Goal: Contribute content

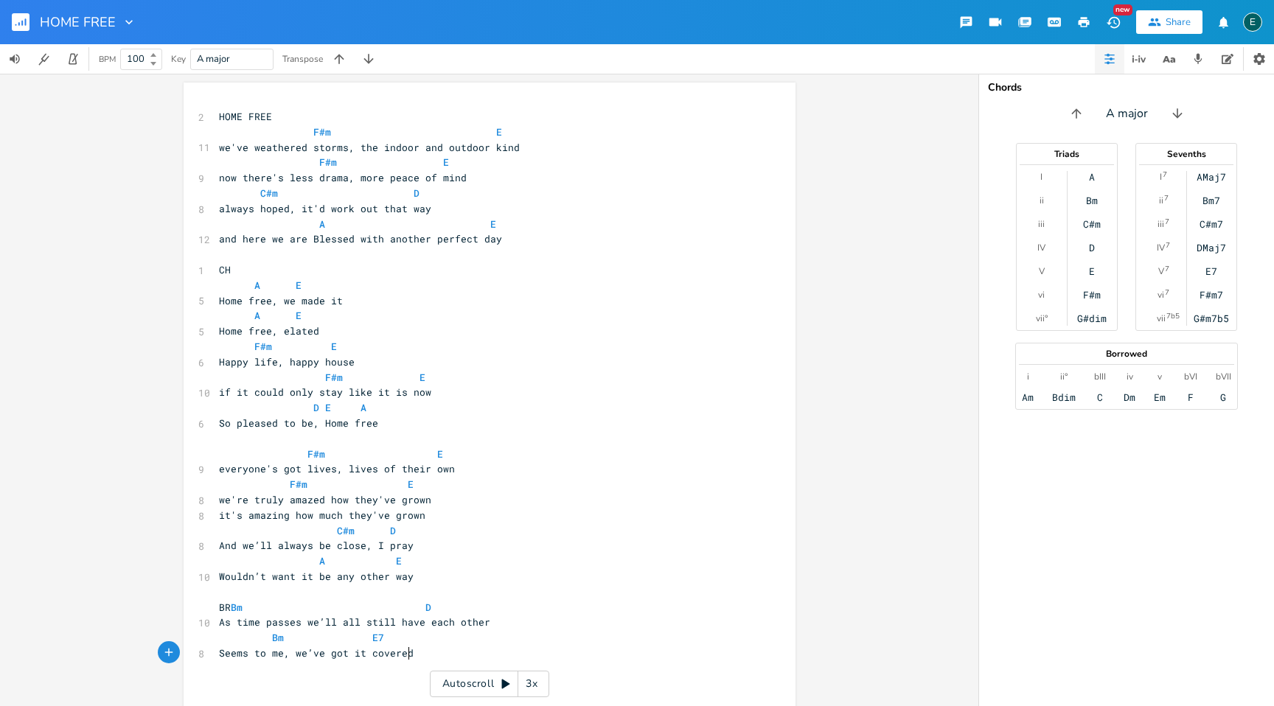
click at [422, 653] on pre "Seems to me, we’ve got it covered" at bounding box center [482, 653] width 532 height 15
type textarea "© [PERSON_NAME]"
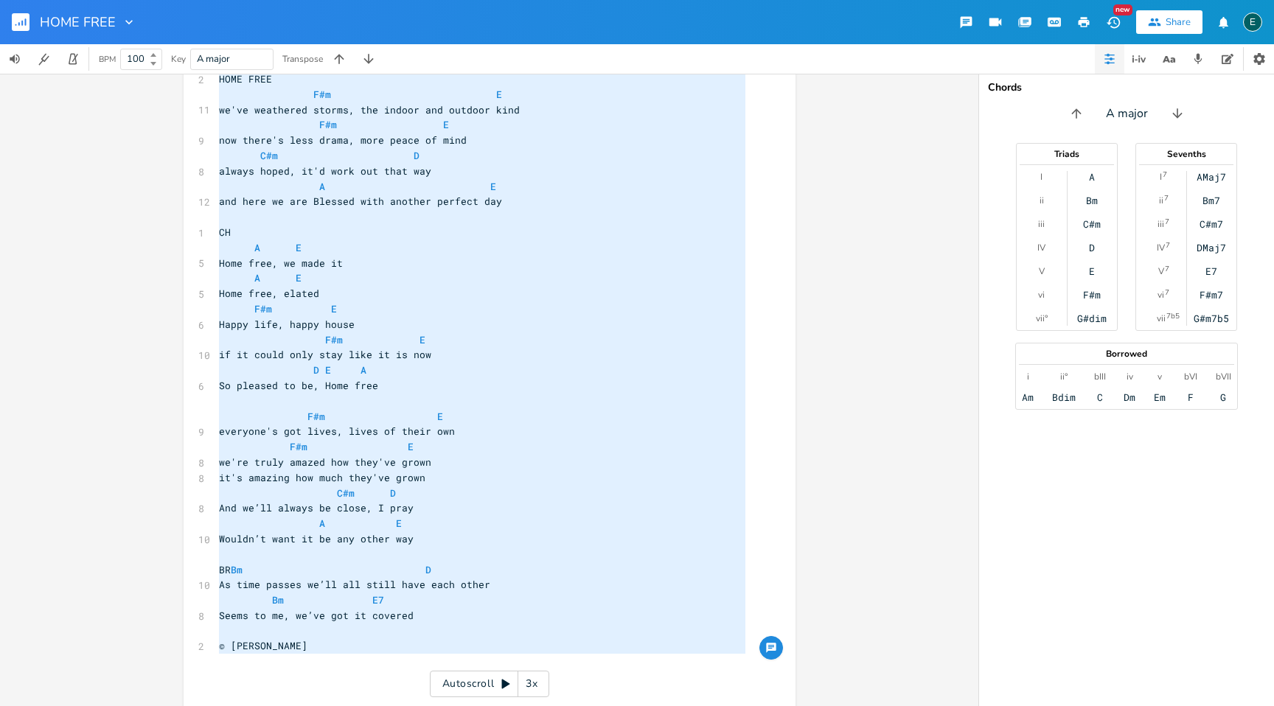
drag, startPoint x: 304, startPoint y: 698, endPoint x: 163, endPoint y: 80, distance: 634.4
click at [163, 80] on div "x 2 HOME FREE F#m E 11 we've weathered storms, the indoor and outdoor kind F#m …" at bounding box center [489, 390] width 978 height 633
type textarea "LORE IPSU D#s A co'ad elitseddo eiusmo, tem incidi utl etdolor magn A#e A min v…"
click at [1195, 57] on icon "button" at bounding box center [1198, 58] width 13 height 13
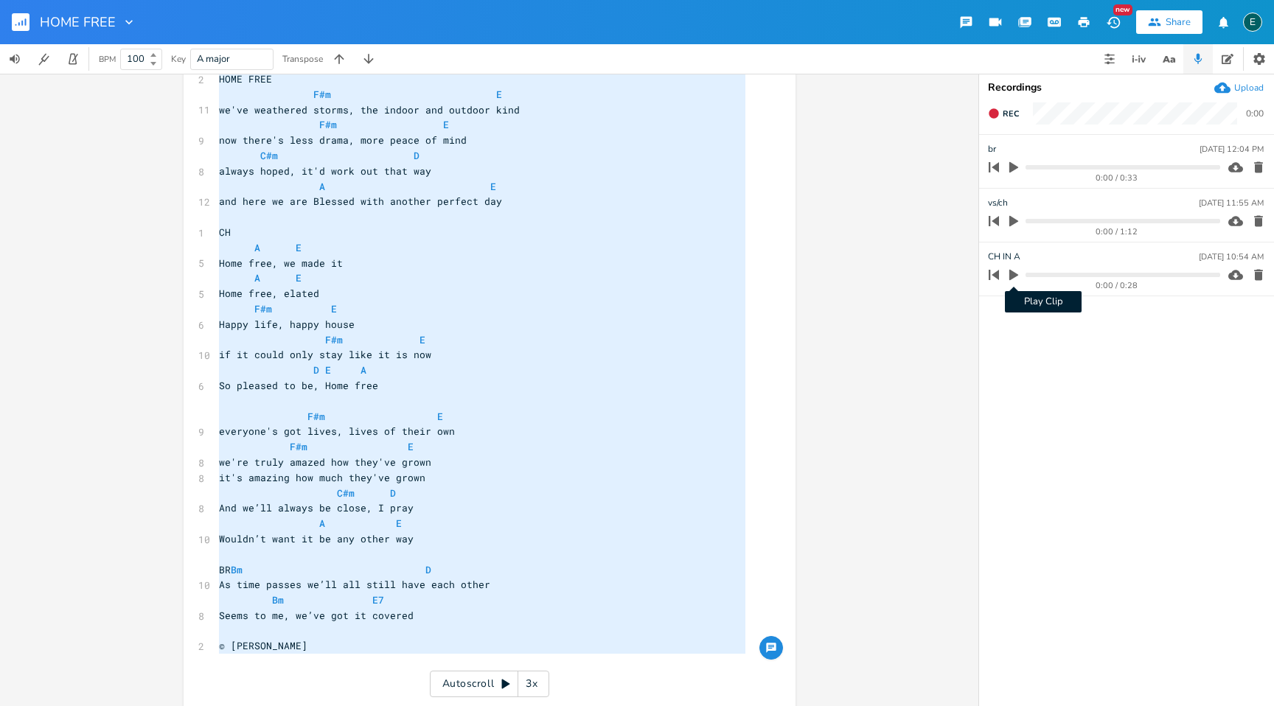
click at [1010, 275] on icon "button" at bounding box center [1013, 275] width 9 height 11
click at [666, 267] on pre "Home free, we made it" at bounding box center [482, 263] width 532 height 15
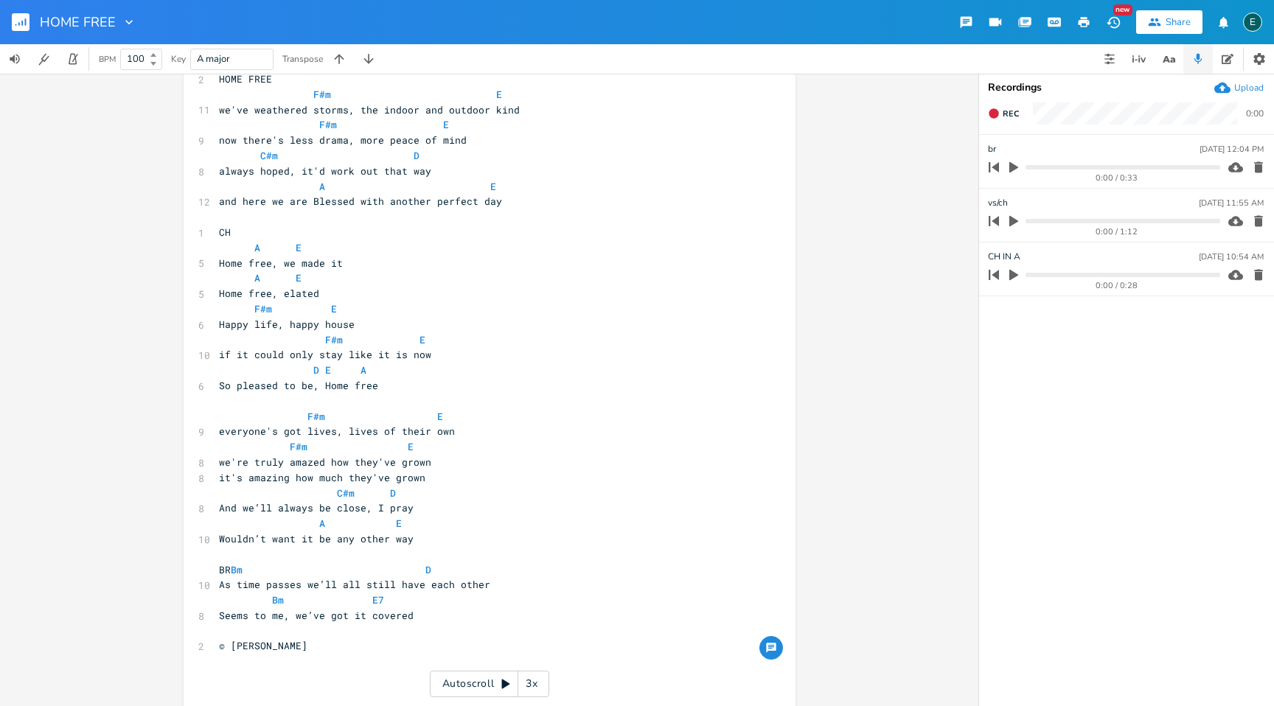
click at [1009, 217] on icon "button" at bounding box center [1013, 221] width 13 height 13
click at [1009, 217] on icon "button" at bounding box center [1014, 221] width 12 height 12
click at [319, 186] on span "A E" at bounding box center [357, 186] width 277 height 13
type textarea "D"
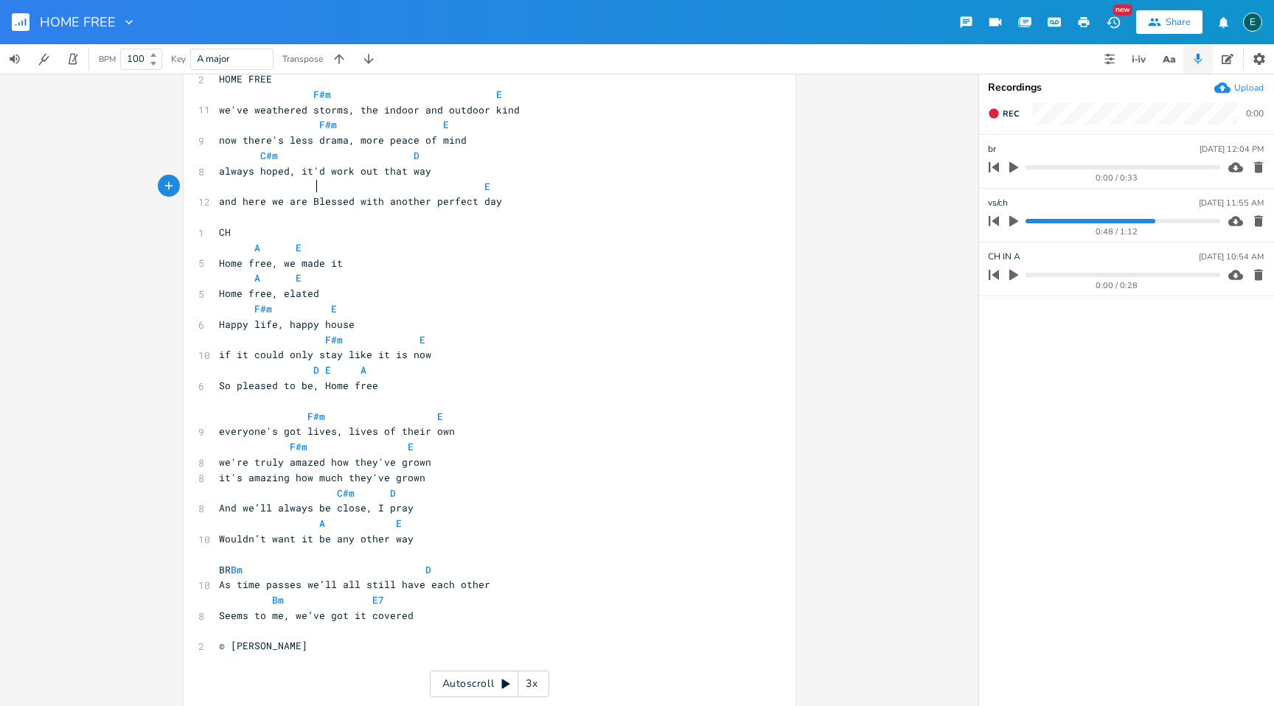
scroll to position [0, 6]
click at [318, 176] on span "always hoped, it'd work out that way" at bounding box center [325, 170] width 212 height 13
type textarea "would"
click at [311, 203] on span "and here we are Blessed with another perfect day" at bounding box center [360, 201] width 283 height 13
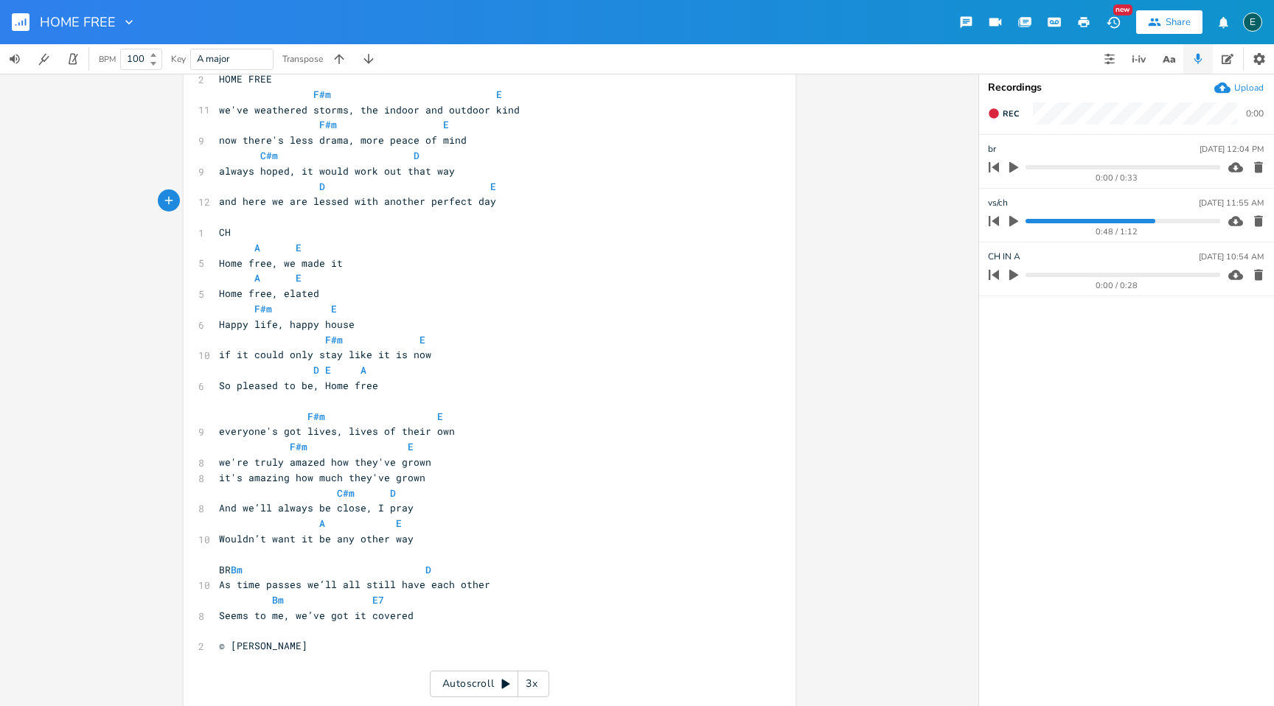
type textarea "b"
click at [319, 523] on span "A" at bounding box center [322, 524] width 6 height 14
type textarea "D"
type textarea "we're truly amazed how they've grown"
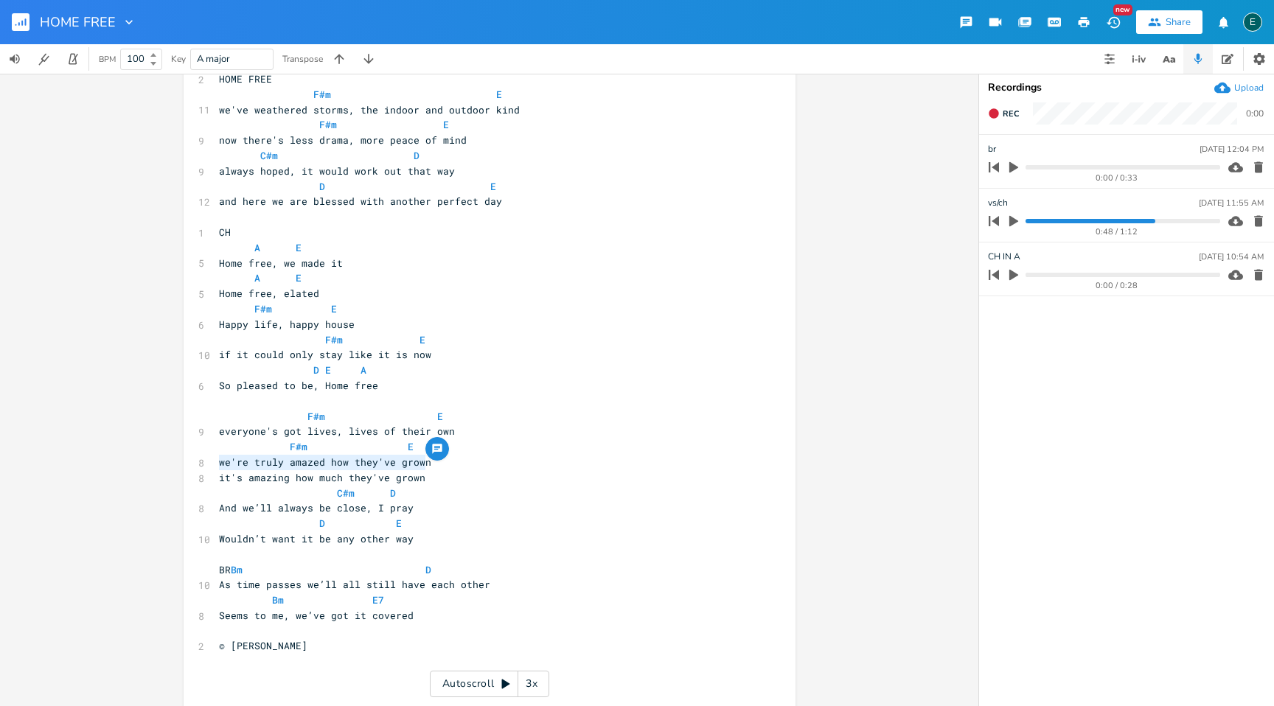
drag, startPoint x: 425, startPoint y: 463, endPoint x: 139, endPoint y: 459, distance: 286.1
click at [139, 459] on div "we're truly amazed how they've grown x 2 HOME FREE F#m E 11 we've weathered sto…" at bounding box center [489, 390] width 978 height 633
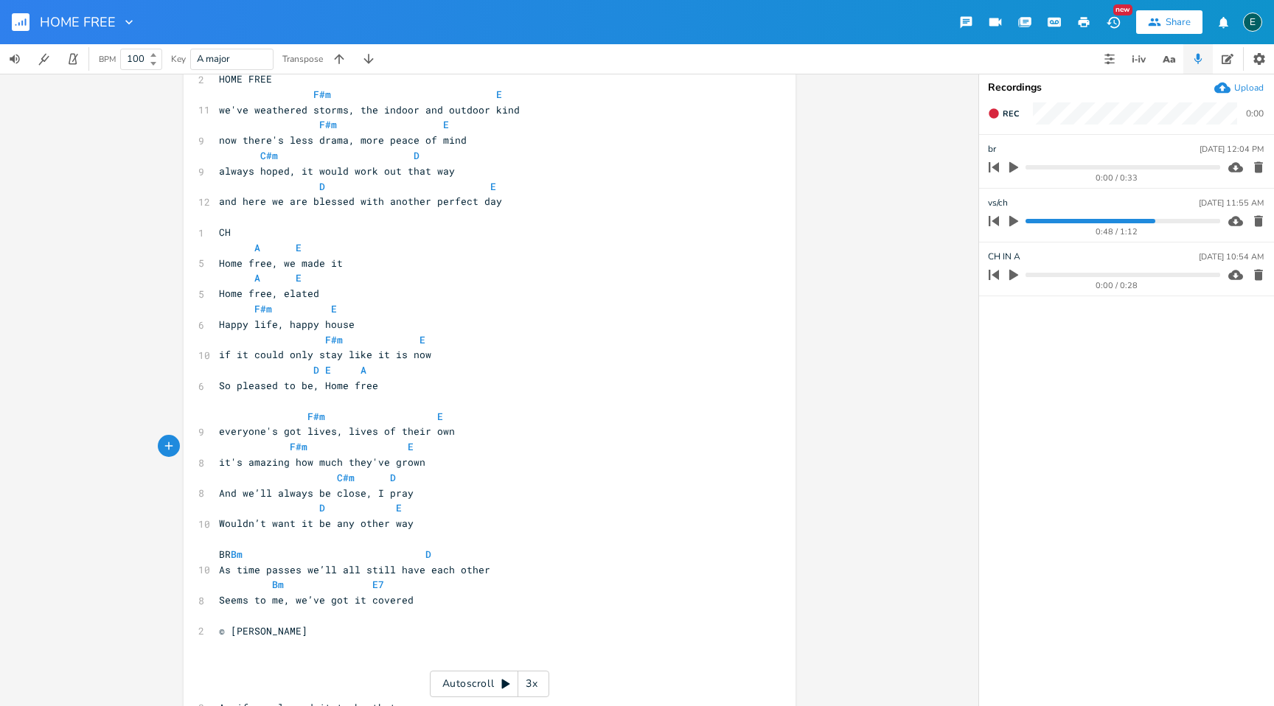
click at [226, 692] on pre "​" at bounding box center [482, 692] width 532 height 15
drag, startPoint x: 300, startPoint y: 206, endPoint x: 216, endPoint y: 201, distance: 84.2
click at [219, 201] on span "and here we are blessed with another perfect day" at bounding box center [360, 201] width 283 height 13
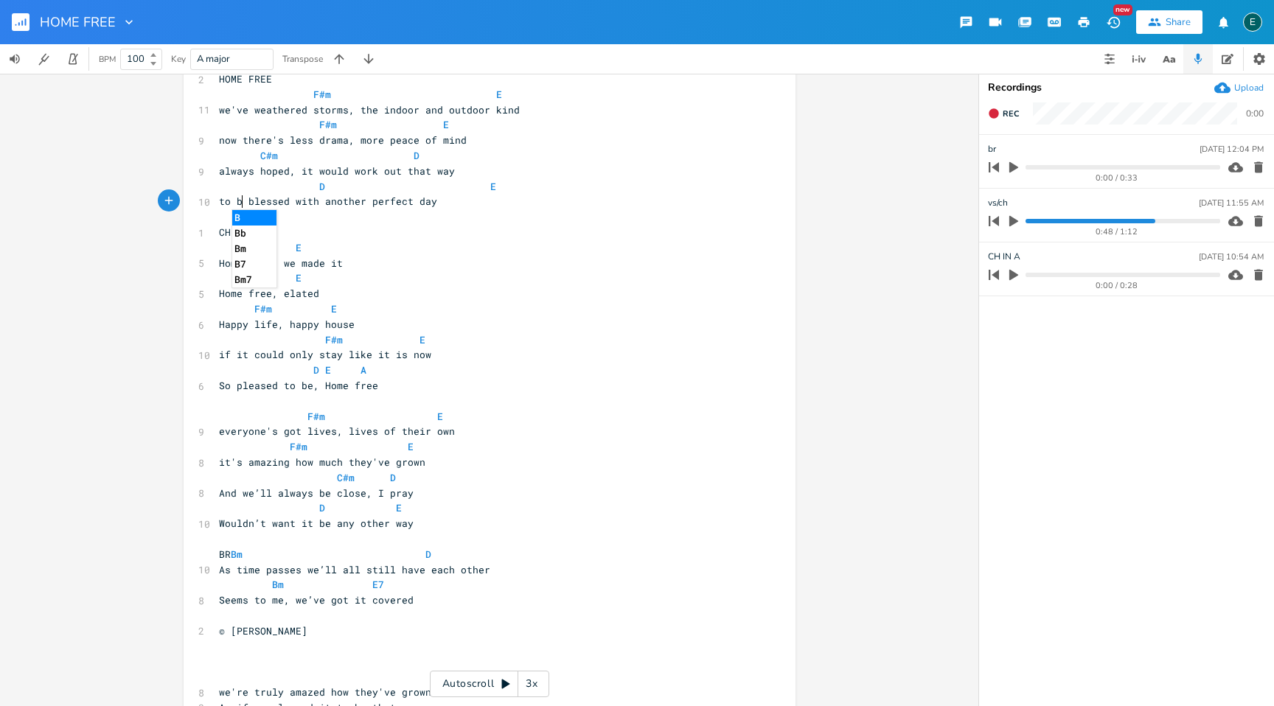
type textarea "to be"
click at [308, 185] on span "D E" at bounding box center [357, 186] width 277 height 13
click at [267, 450] on span "F#m E" at bounding box center [316, 446] width 195 height 13
click at [354, 448] on span "F#m E" at bounding box center [295, 446] width 153 height 13
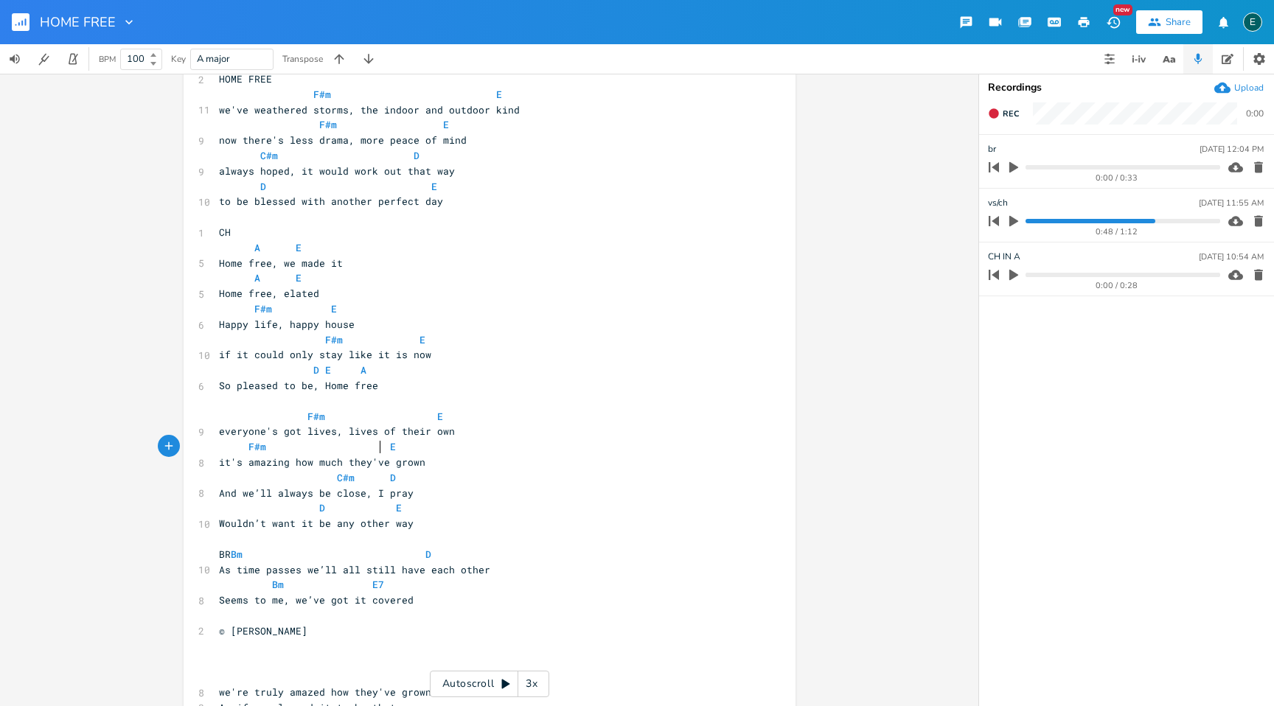
scroll to position [0, 14]
click at [324, 527] on span "Wouldn’t want it be any other way" at bounding box center [316, 523] width 195 height 13
type textarea "it"
click at [302, 516] on pre "Wouldn’t want it any other way" at bounding box center [482, 523] width 532 height 15
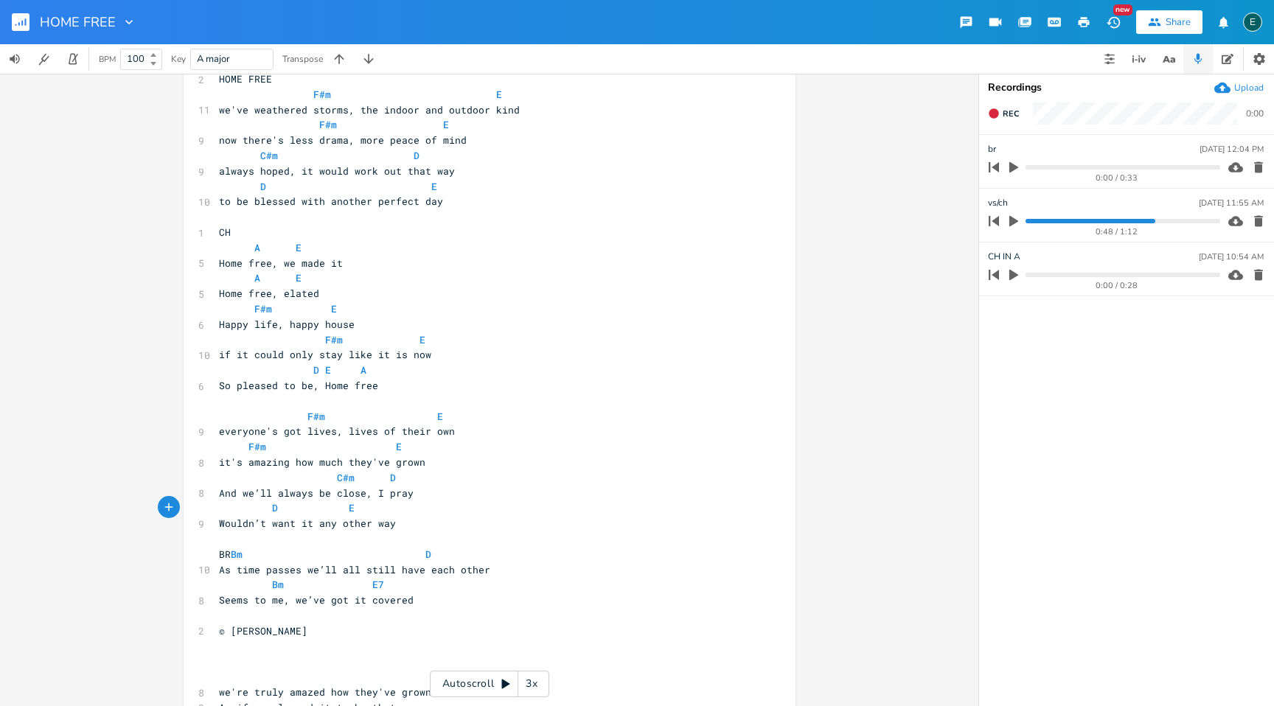
click at [335, 510] on span "D E" at bounding box center [287, 507] width 136 height 13
click at [336, 175] on span "always hoped, it would work out that way" at bounding box center [337, 170] width 236 height 13
type textarea "'"
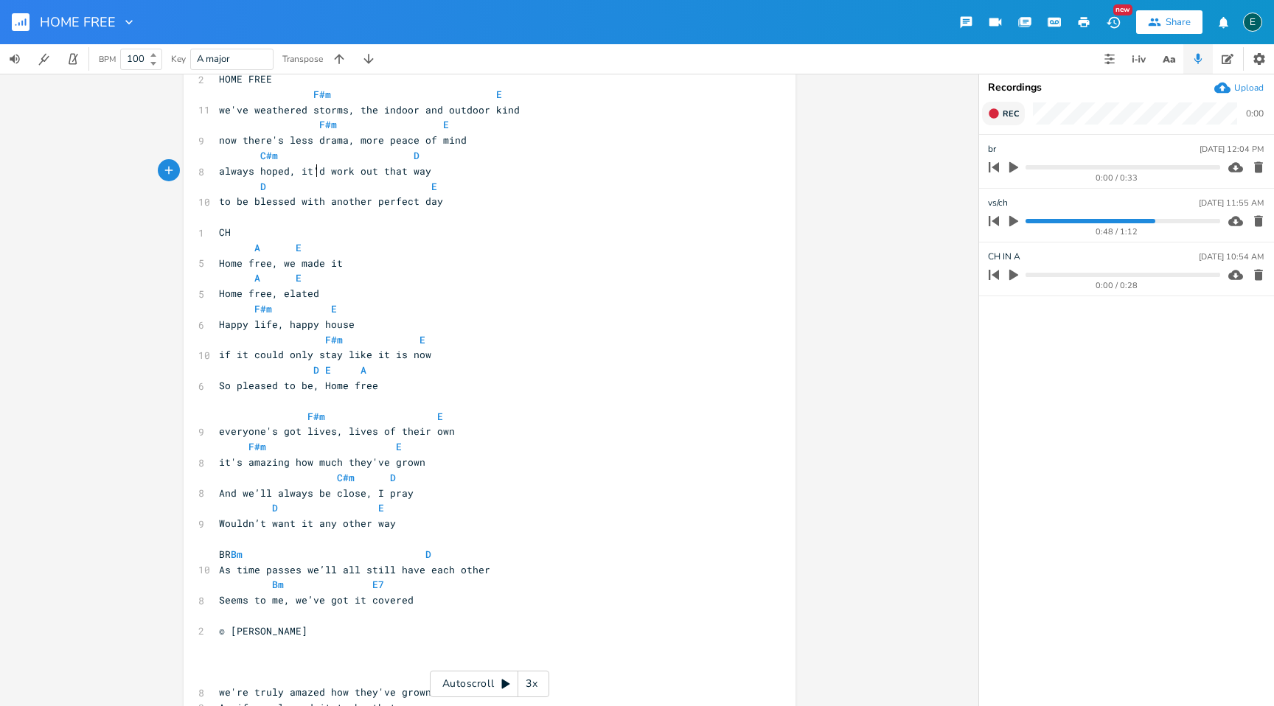
click at [989, 114] on icon "button" at bounding box center [994, 114] width 12 height 12
click at [1007, 138] on li "Audio Clip 1 [DATE] 11:14 AM 0:00 / 0:37" at bounding box center [1126, 162] width 295 height 54
type input "vs alt [PERSON_NAME]"
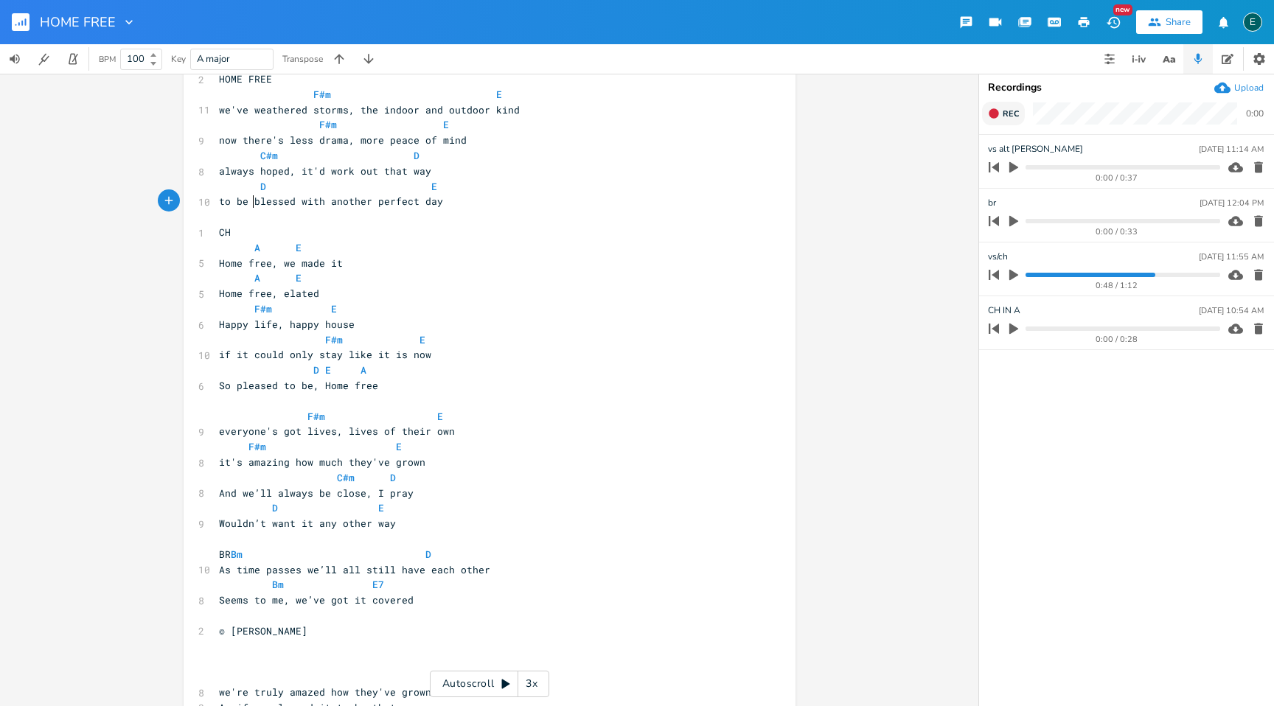
click at [248, 204] on span "to be blessed with another perfect day" at bounding box center [331, 201] width 224 height 13
click at [253, 185] on span "D E" at bounding box center [328, 186] width 218 height 13
click at [1011, 220] on icon "button" at bounding box center [1013, 221] width 9 height 11
click at [1011, 273] on icon "button" at bounding box center [1013, 275] width 9 height 11
click at [1010, 268] on button "button" at bounding box center [1013, 275] width 19 height 24
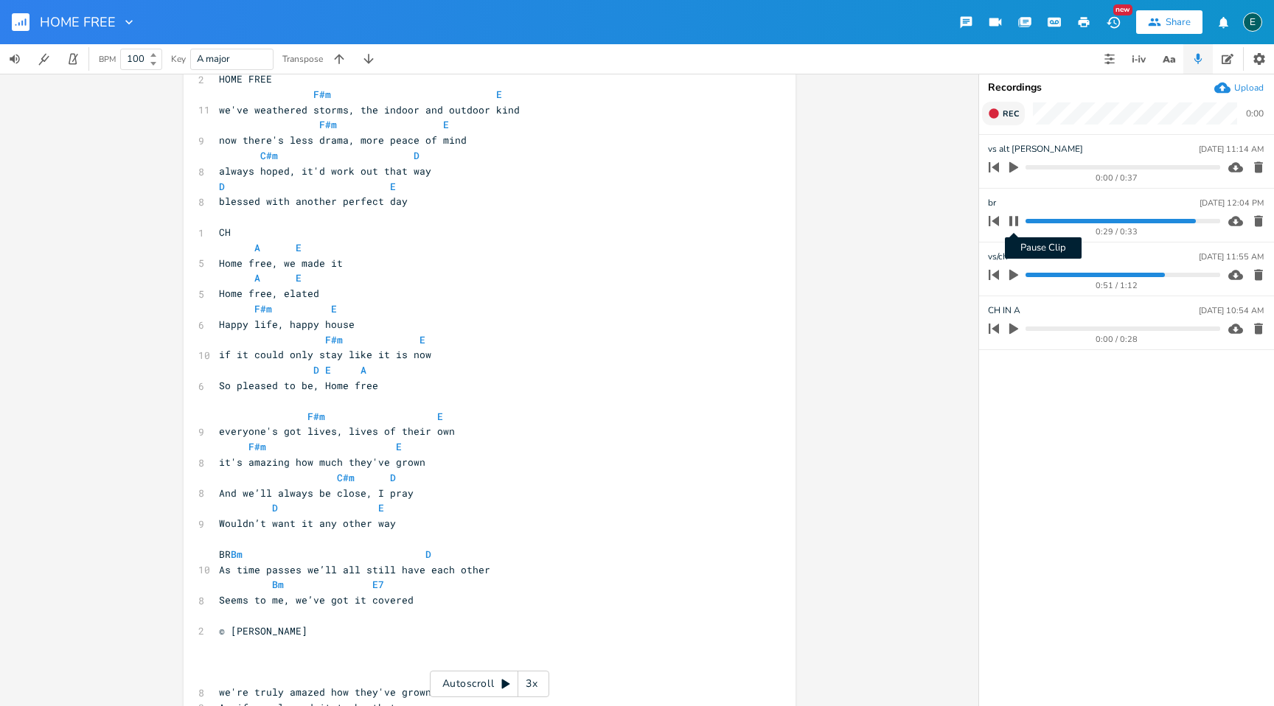
click at [1015, 221] on icon "button" at bounding box center [1014, 221] width 12 height 12
drag, startPoint x: 787, startPoint y: 325, endPoint x: 620, endPoint y: 359, distance: 170.1
click at [753, 325] on div "x 2 HOME FREE F#m E 11 we've weathered storms, the indoor and outdoor kind F#m …" at bounding box center [490, 413] width 612 height 737
click at [467, 557] on pre "BR Bm D" at bounding box center [482, 554] width 532 height 15
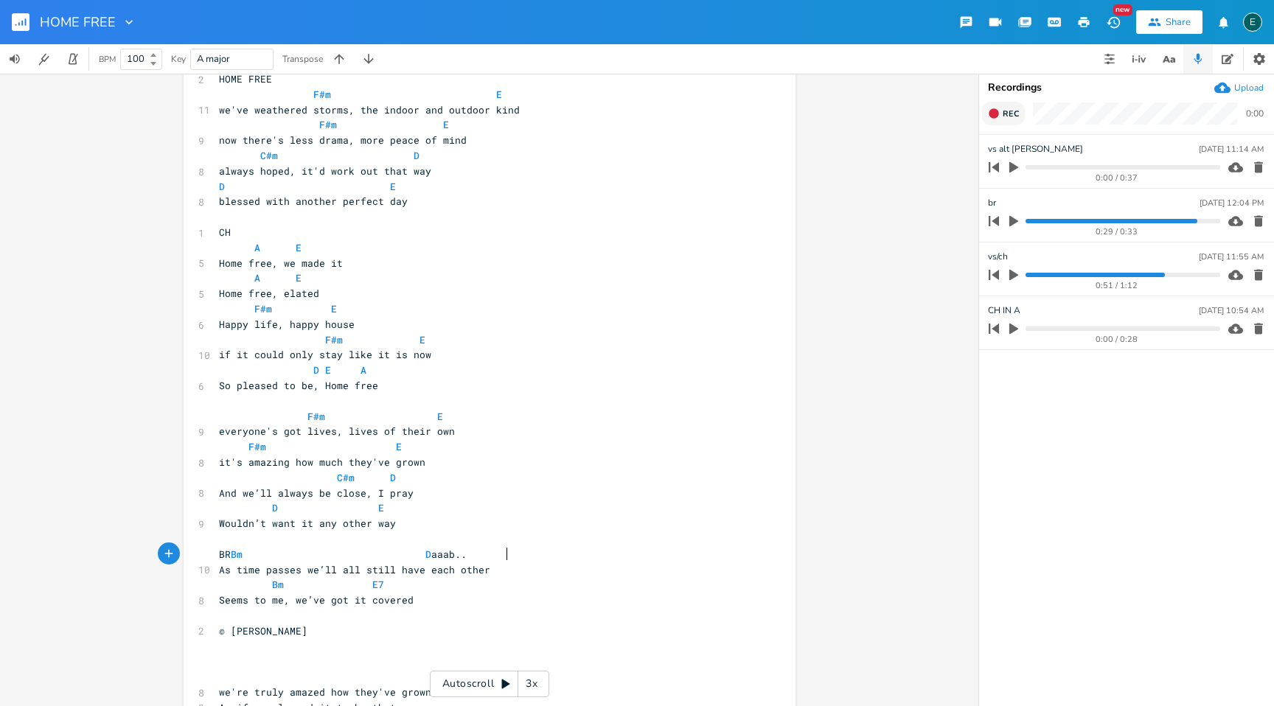
scroll to position [0, 32]
type textarea "aaab...af#"
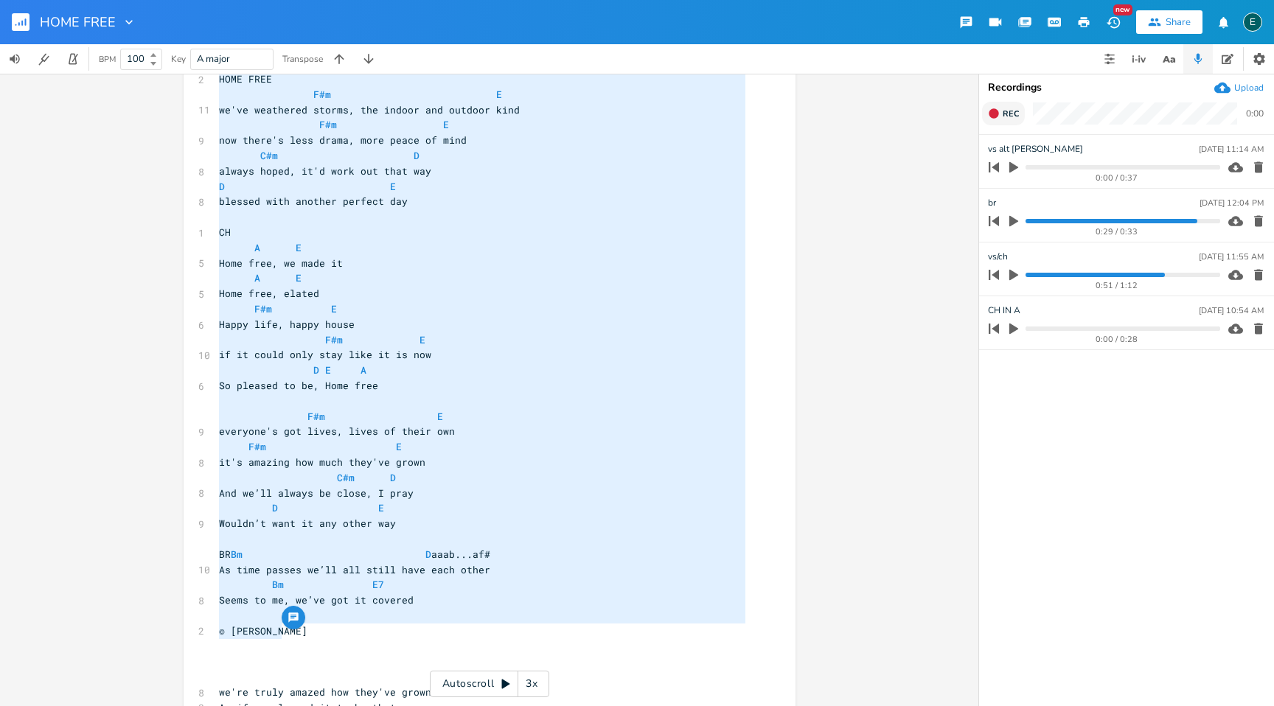
drag, startPoint x: 285, startPoint y: 631, endPoint x: 1, endPoint y: -116, distance: 799.7
click at [1, 0] on html "HOME FREE New Share E BPM 100 Key A major Transpose x 2 HOME FREE F#m E 11 we'v…" at bounding box center [637, 353] width 1274 height 706
type textarea "LORE IPSU D#s A co'ad elitseddo eiusmo, tem incidi utl etdolor magn A#e A min v…"
click at [674, 619] on pre "​" at bounding box center [482, 615] width 532 height 15
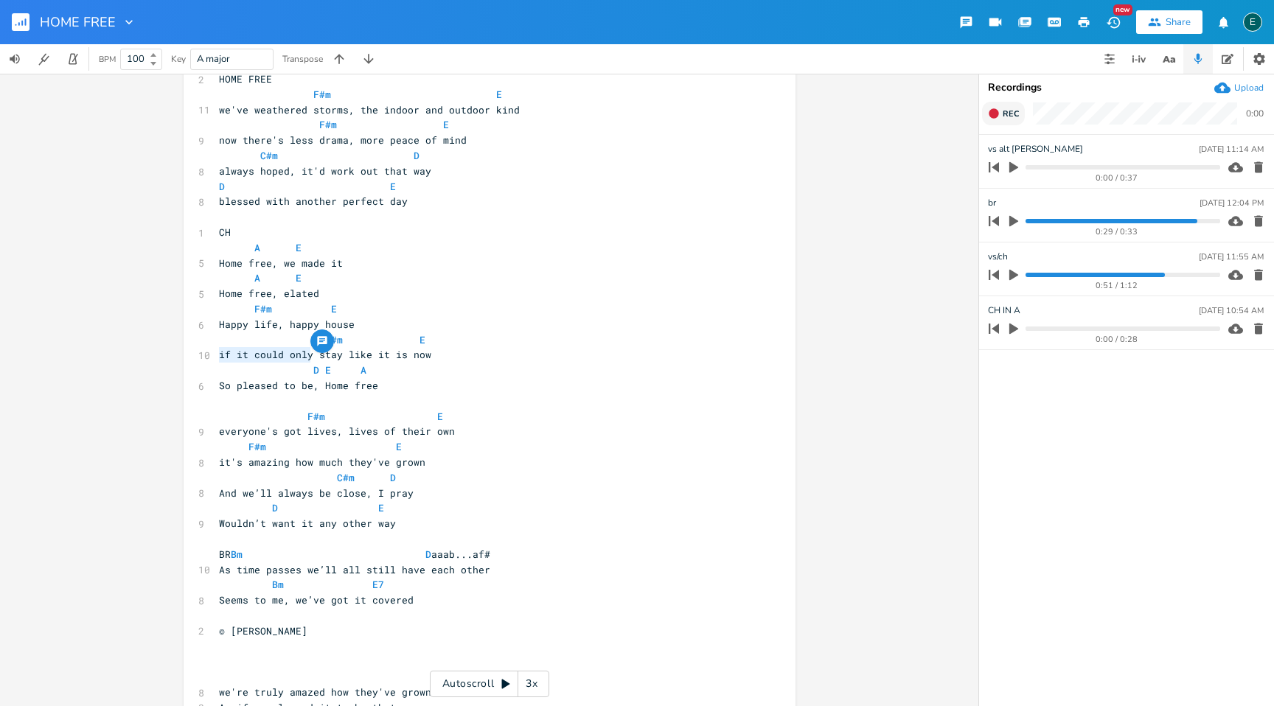
drag, startPoint x: 307, startPoint y: 358, endPoint x: 215, endPoint y: 361, distance: 92.2
click at [216, 361] on pre "if it could only stay like it is now" at bounding box center [482, 354] width 532 height 15
type textarea "wish it could"
click at [305, 343] on span "F#m E" at bounding box center [322, 339] width 206 height 13
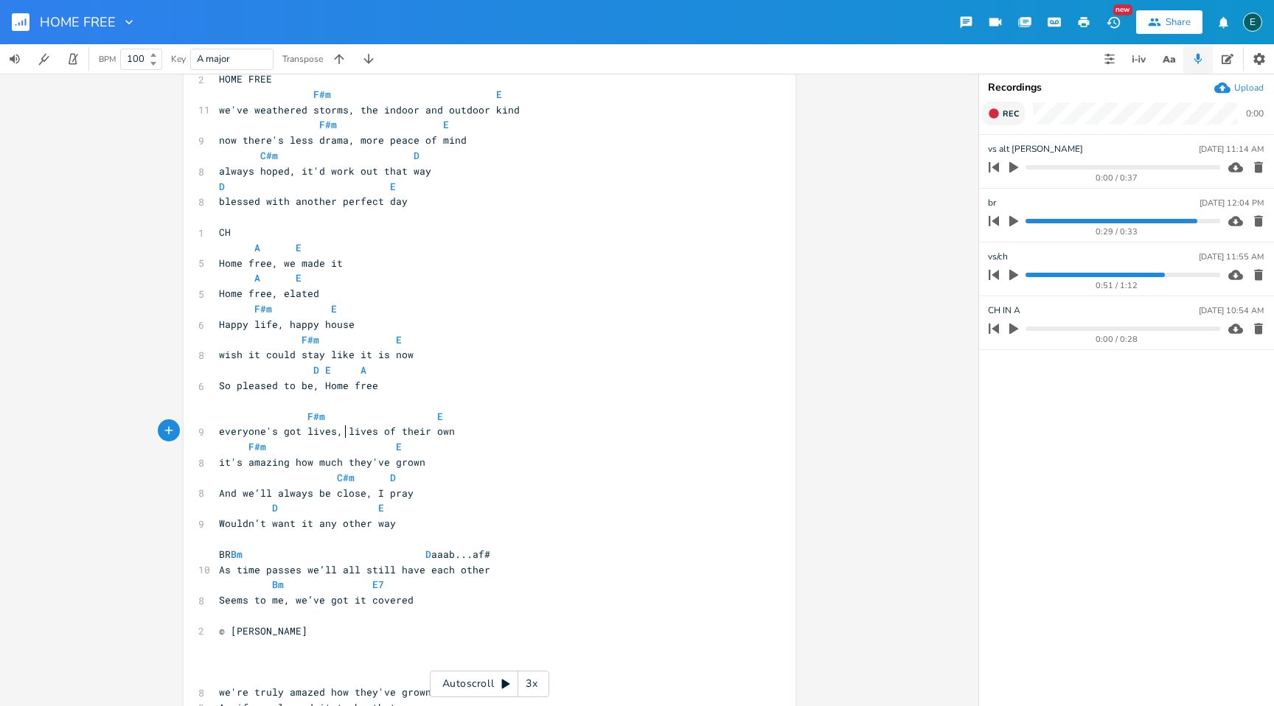
click at [339, 433] on span "everyone's got lives, lives of their own" at bounding box center [337, 431] width 236 height 13
type textarea "full"
click at [411, 427] on span "everyone's got lives, full lives of their own" at bounding box center [351, 431] width 265 height 13
click at [411, 425] on span "everyone's got lives, full lives of their own" at bounding box center [351, 431] width 265 height 13
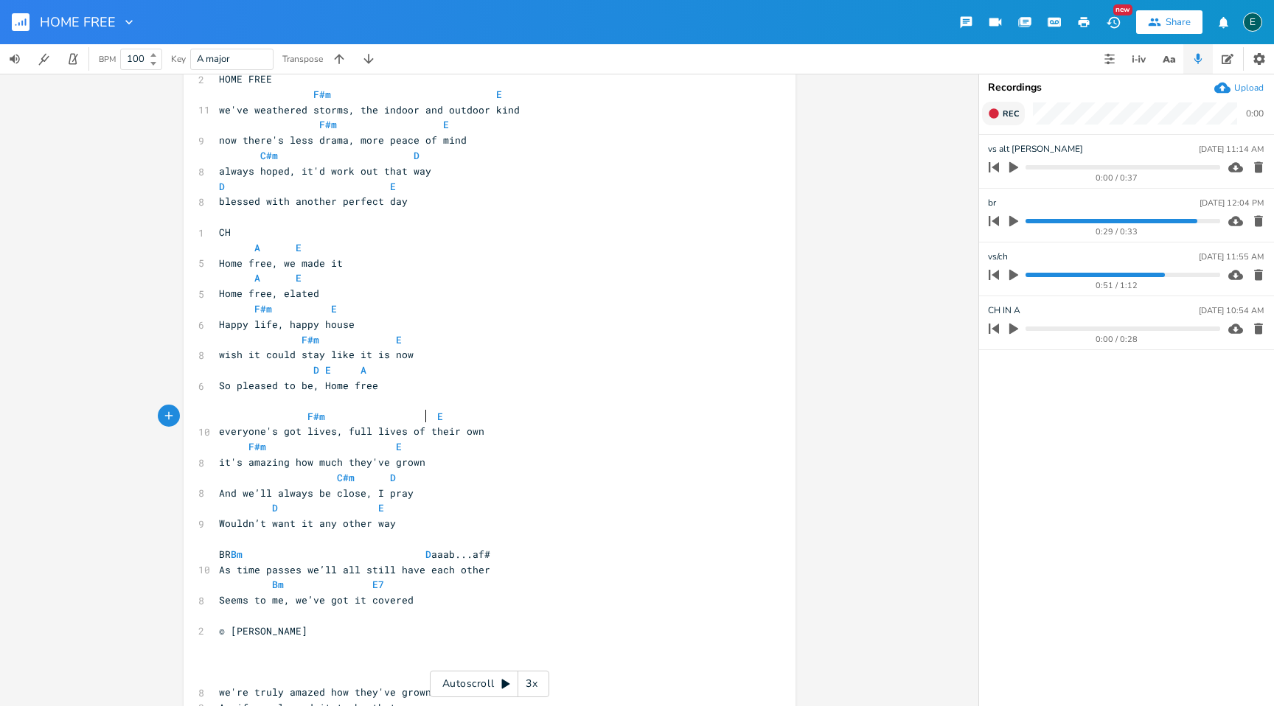
click at [420, 420] on span "F#m E" at bounding box center [331, 416] width 224 height 13
click at [285, 637] on pre "© [PERSON_NAME]" at bounding box center [482, 631] width 532 height 15
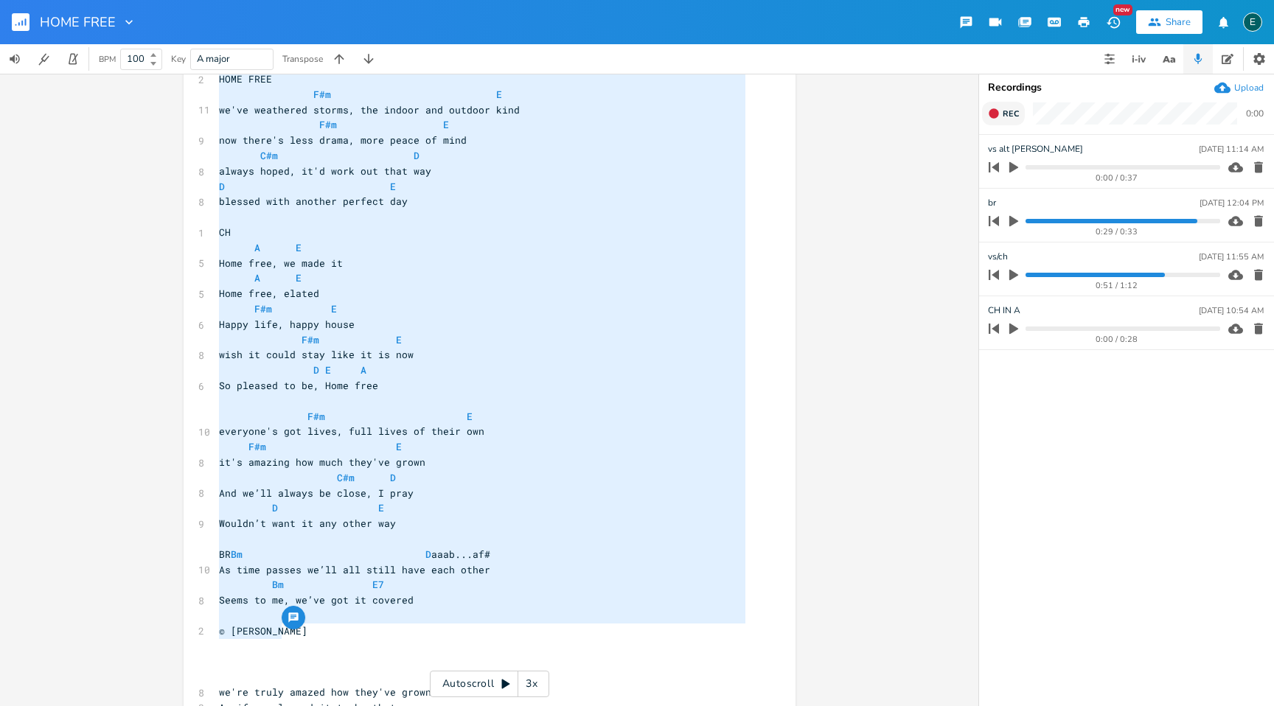
drag, startPoint x: 300, startPoint y: 629, endPoint x: 207, endPoint y: -77, distance: 712.4
click at [207, 0] on html "HOME FREE New Share E BPM 100 Key A major Transpose x 2 HOME FREE F#m E 11 we'v…" at bounding box center [637, 353] width 1274 height 706
type textarea "LORE IPSU D#s A co'ad elitseddo eiusmo, tem incidi utl etdolor magn A#e A min v…"
click at [18, 22] on rect "button" at bounding box center [21, 22] width 18 height 18
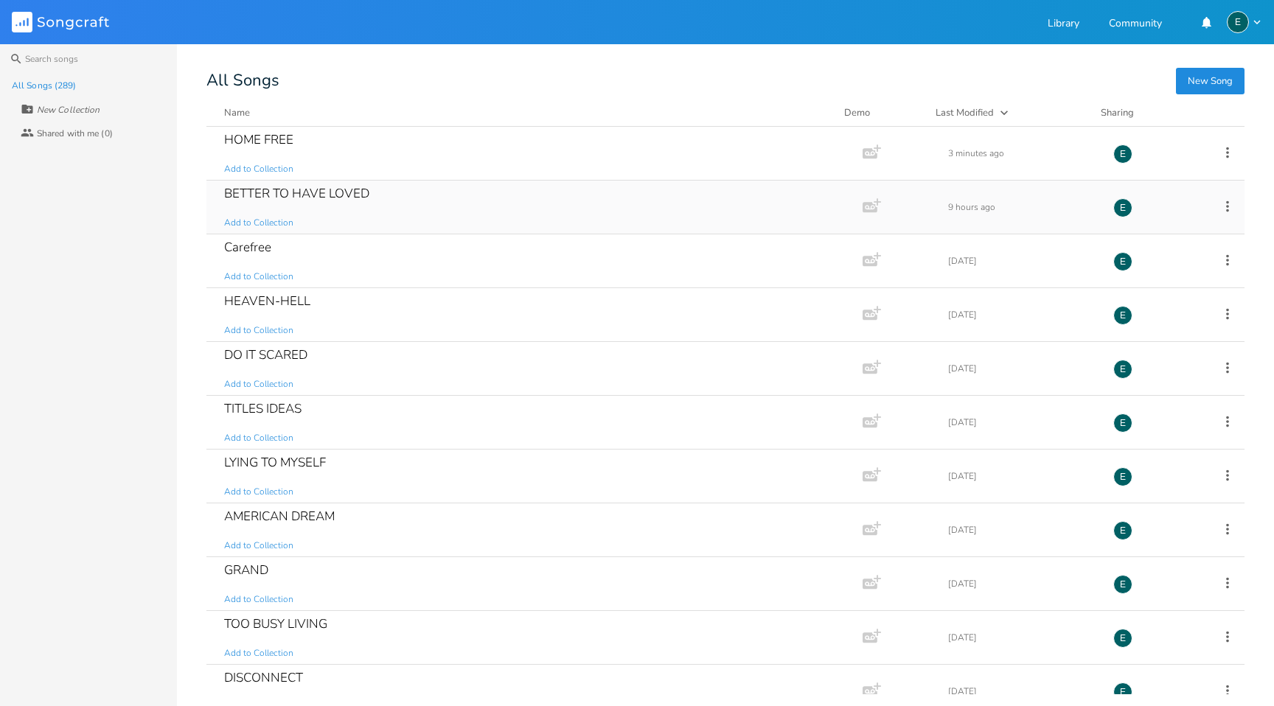
click at [276, 189] on div "BETTER TO HAVE LOVED" at bounding box center [296, 193] width 145 height 13
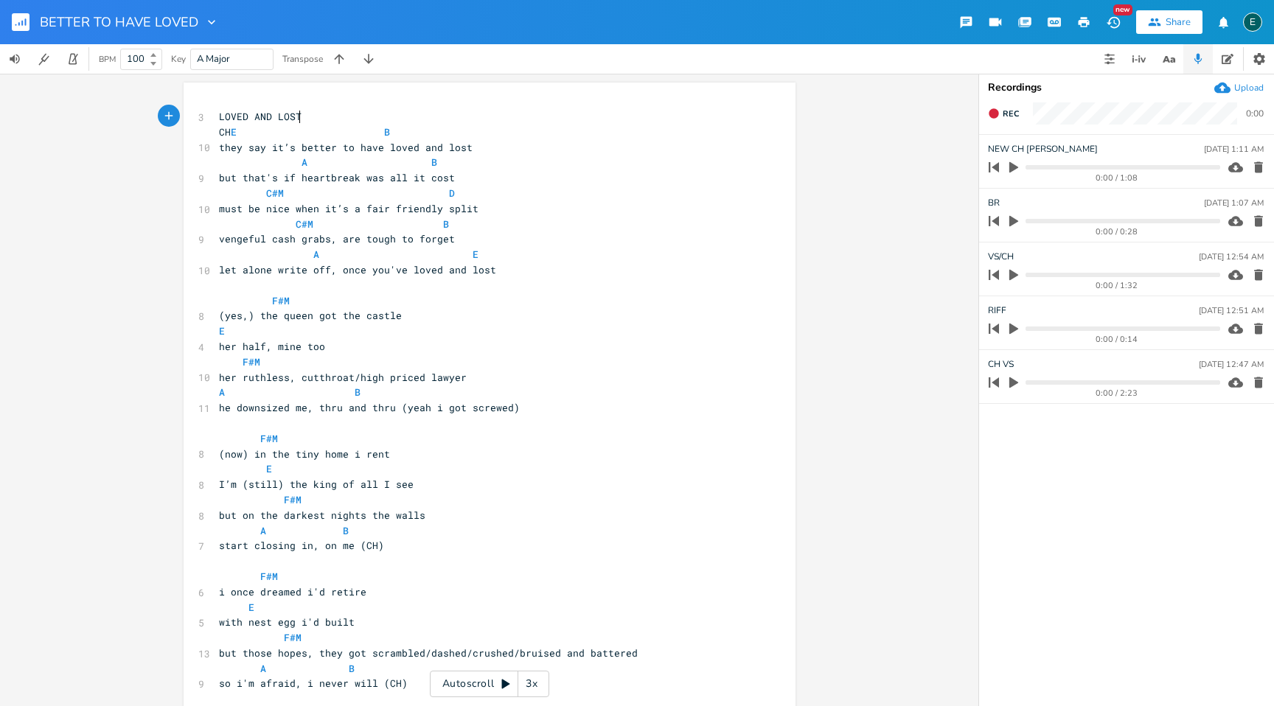
type textarea "LOVED AND LOST"
drag, startPoint x: 297, startPoint y: 120, endPoint x: 232, endPoint y: 102, distance: 68.0
click at [232, 102] on div "LOVED AND LOST x 3 LOVED AND LOST CH E B 10 they say it’s better to have loved …" at bounding box center [490, 582] width 612 height 998
type input "LOVED AND LOST"
click at [1012, 161] on icon "button" at bounding box center [1013, 167] width 13 height 13
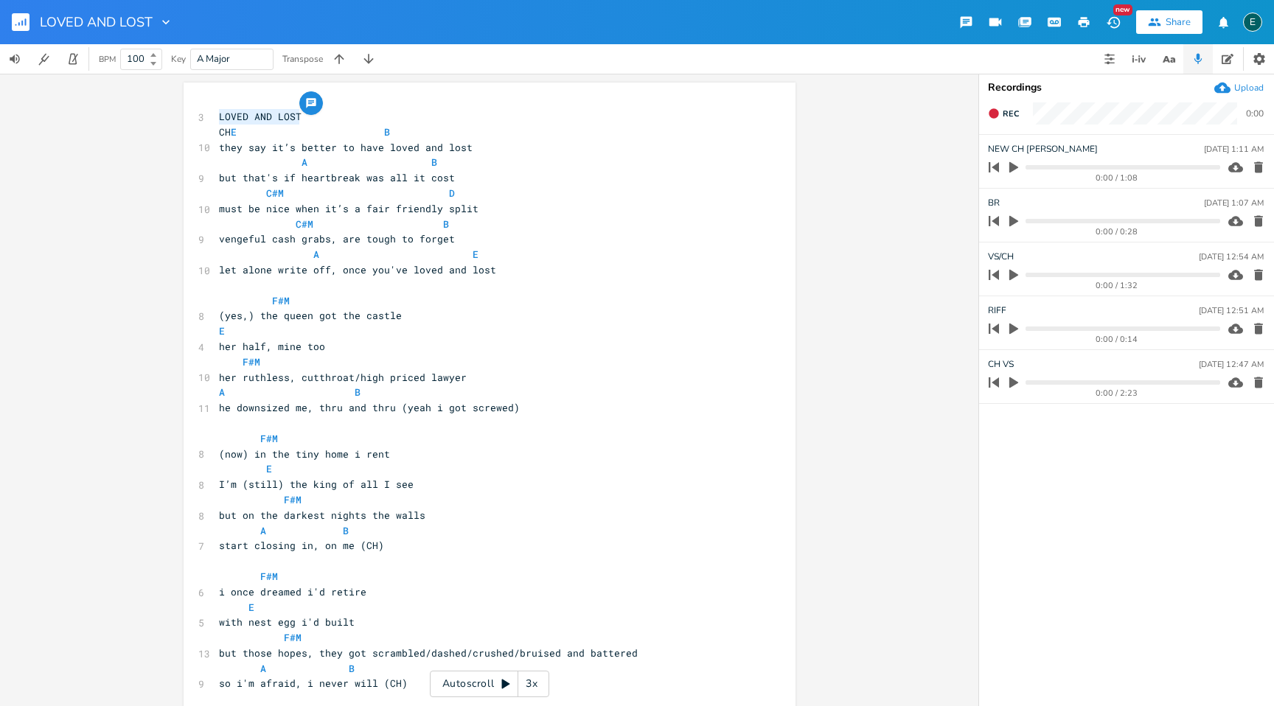
click at [318, 546] on span "start closing in, on me (CH)" at bounding box center [301, 545] width 165 height 13
type textarea "closing in"
click at [299, 688] on span "so i'm afraid, i never will (CH)" at bounding box center [313, 683] width 189 height 13
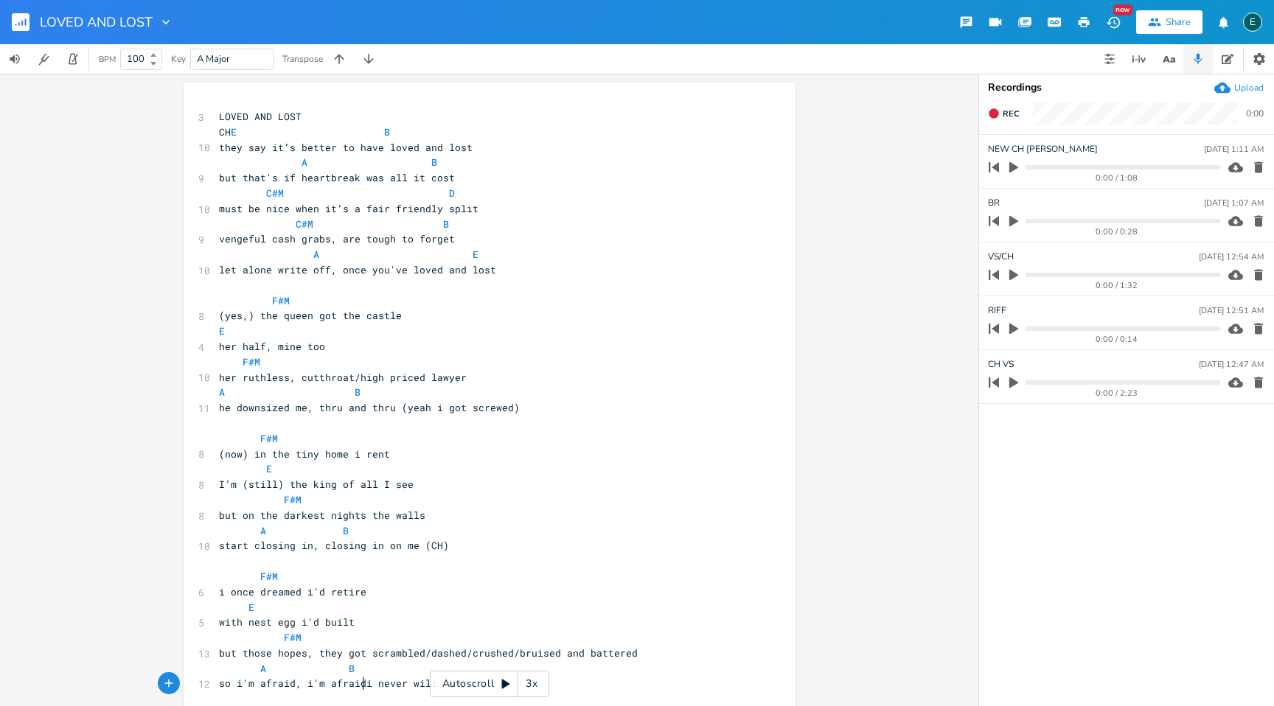
type textarea "i'm afraid"
click at [244, 625] on span "with nest egg i'd built" at bounding box center [287, 622] width 136 height 13
type textarea "the"
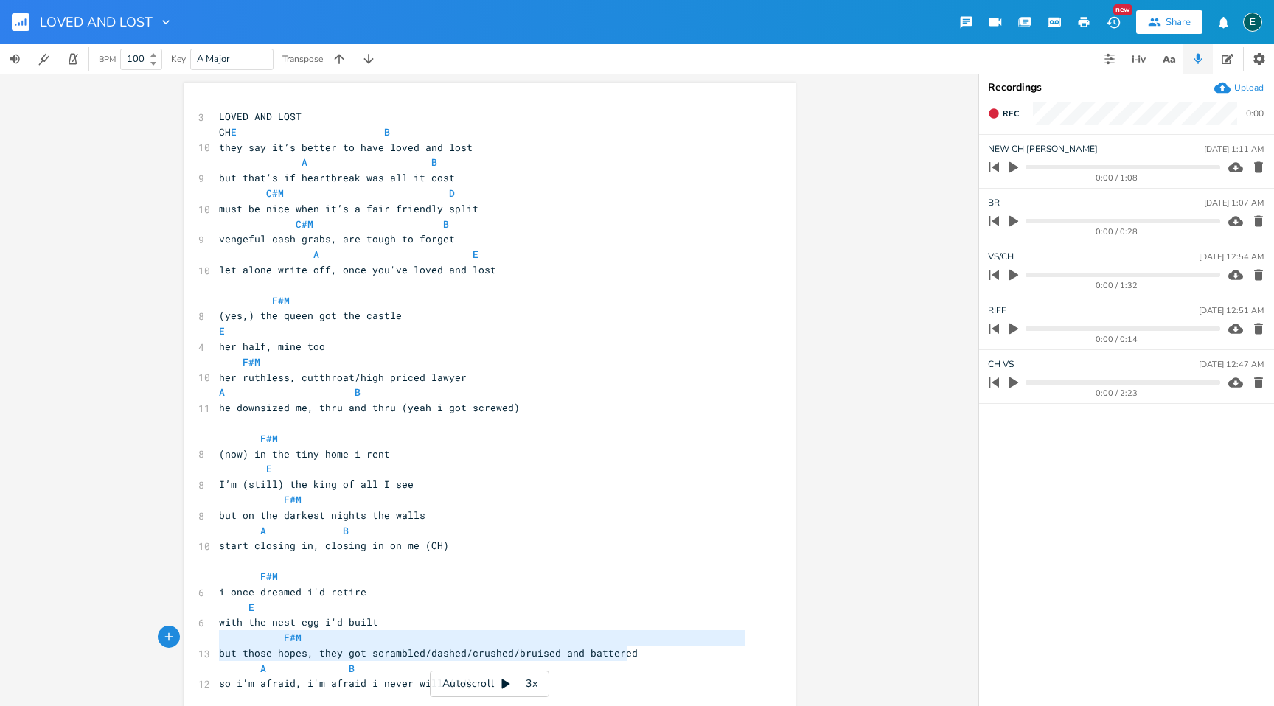
type textarea "but those hopes, they got scrambled/dashed/crushed/bruised and battered"
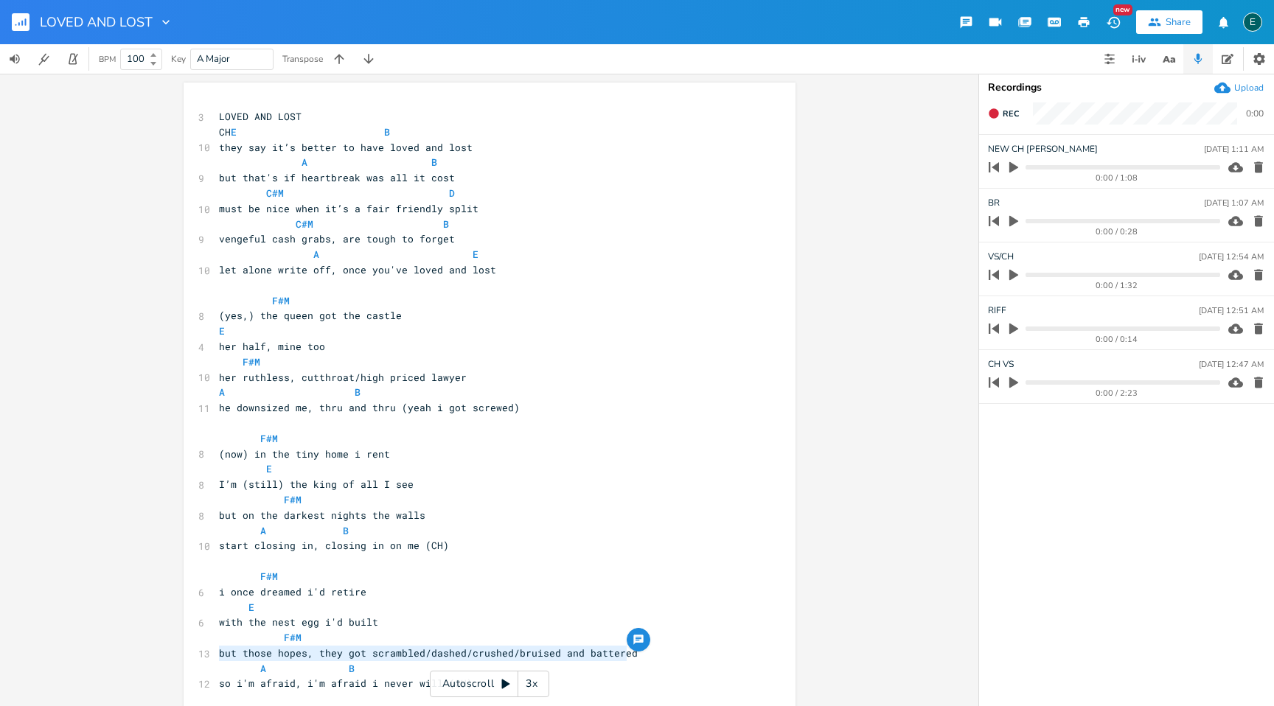
drag, startPoint x: 626, startPoint y: 655, endPoint x: 156, endPoint y: 660, distance: 470.4
click at [156, 660] on div "but those hopes, they got scrambled/dashed/crushed/bruised and battered x 3 LOV…" at bounding box center [489, 390] width 978 height 633
click at [624, 658] on pre "but those hopes, they got scrambled/dashed/crushed/bruised and battered" at bounding box center [482, 653] width 532 height 15
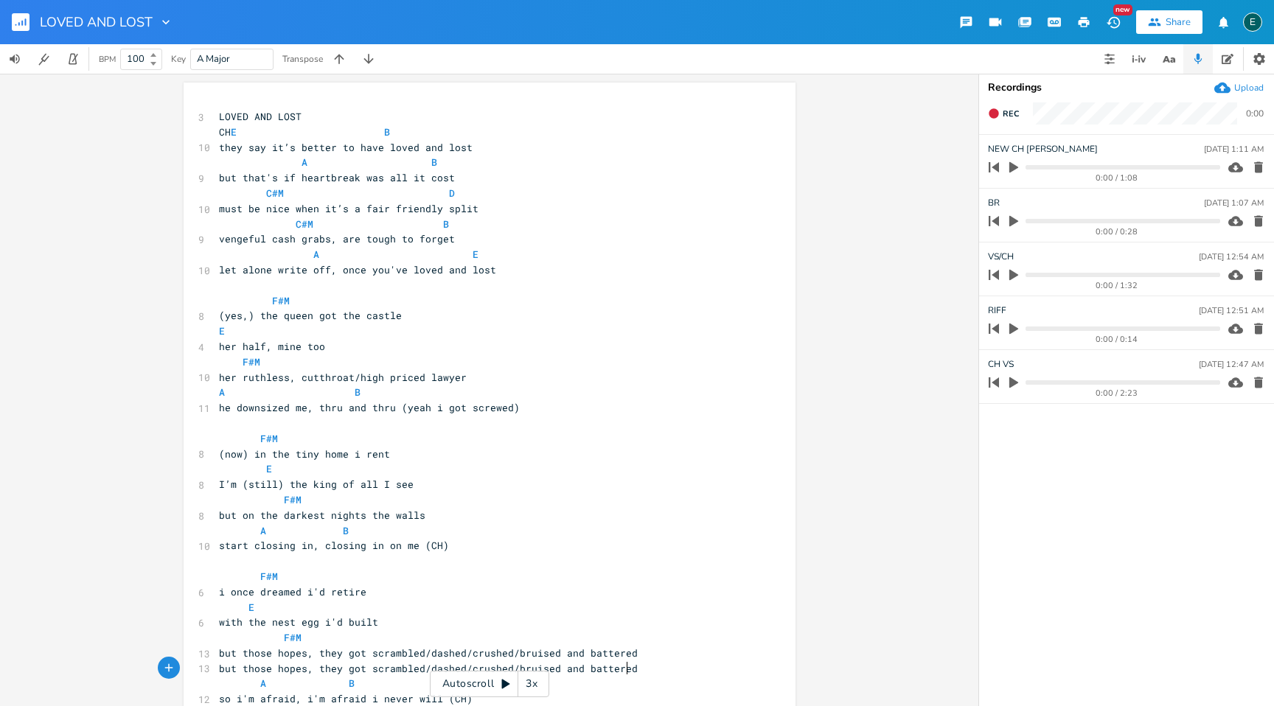
click at [505, 667] on span "but those hopes, they got scrambled/dashed/crushed/bruised and battered" at bounding box center [428, 668] width 419 height 13
type textarea "got"
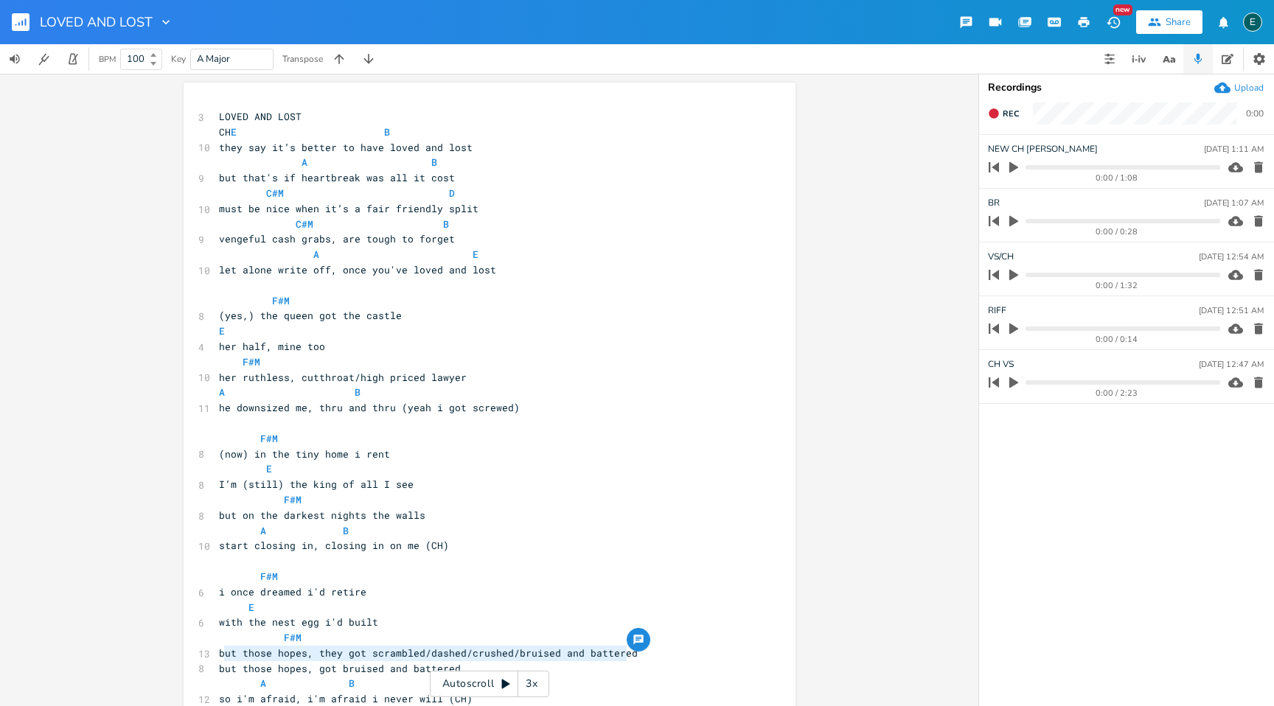
type textarea "but those hopes, they got scrambled/dashed/crushed/bruised and battered"
drag, startPoint x: 625, startPoint y: 655, endPoint x: 205, endPoint y: 653, distance: 420.3
click at [205, 653] on div "but those hopes, they got scrambled/dashed/crushed/bruised and battered x 3 LOV…" at bounding box center [490, 589] width 612 height 1013
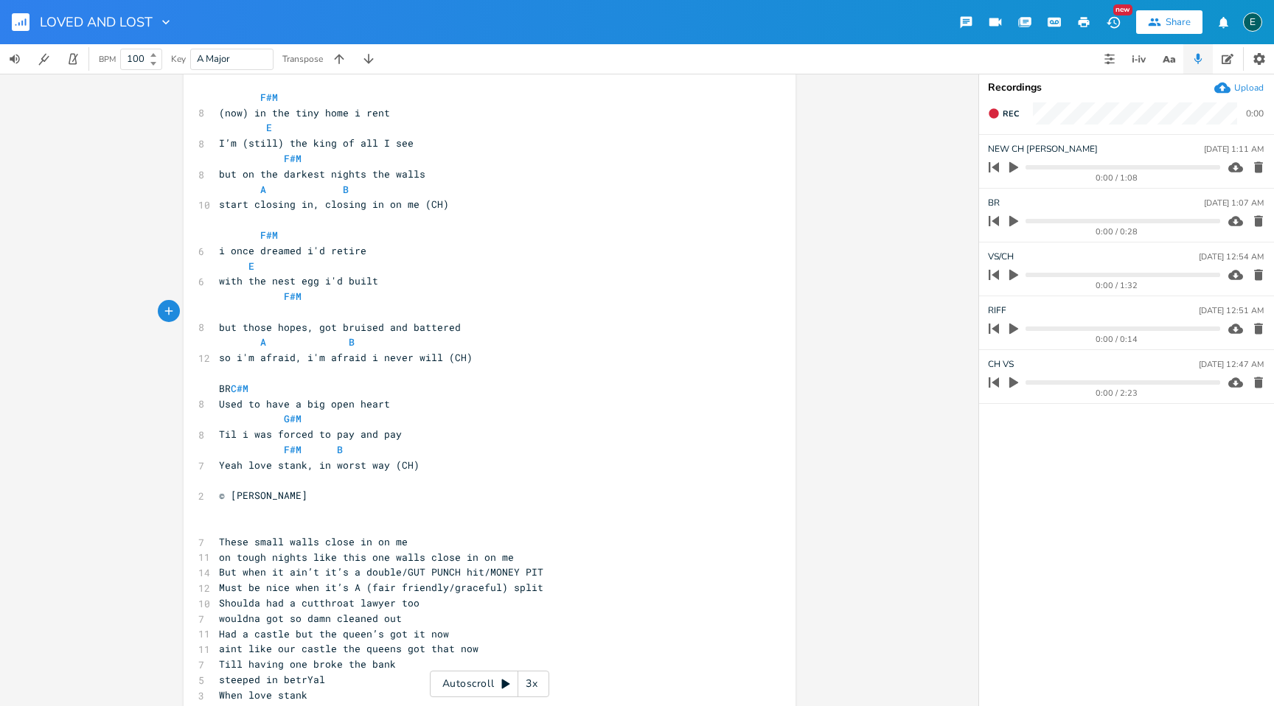
scroll to position [398, 0]
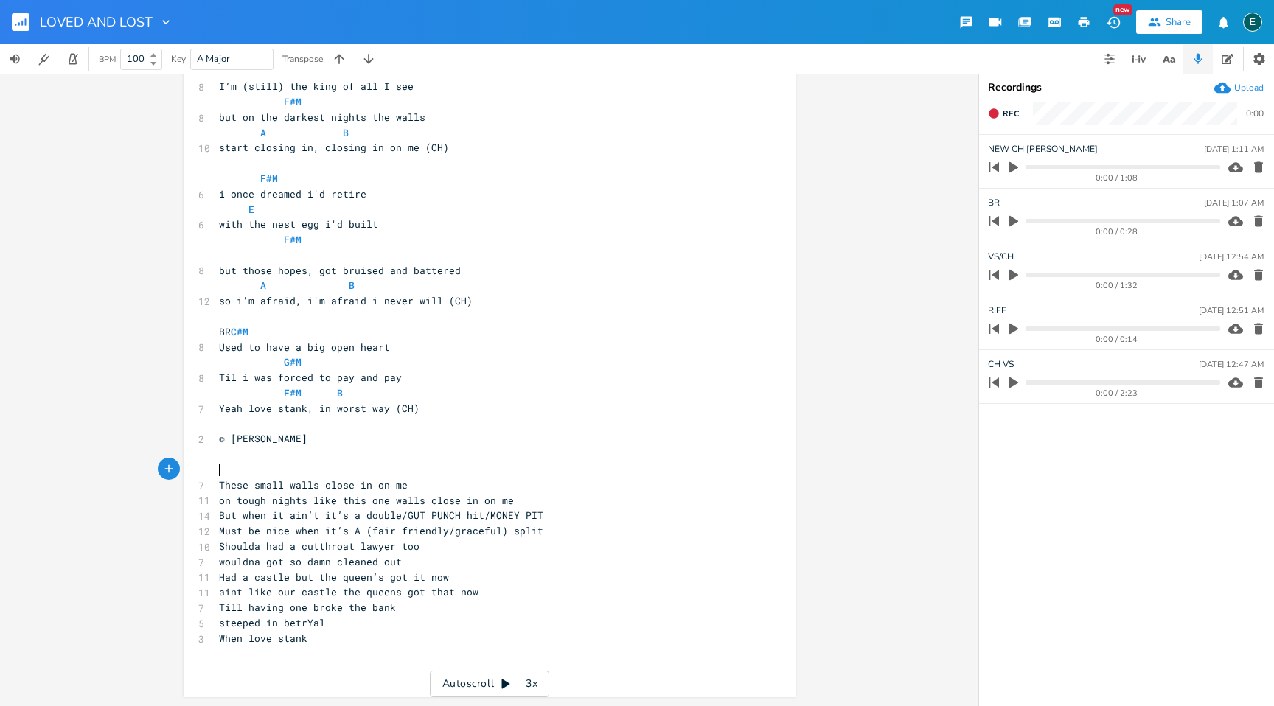
click at [249, 465] on pre "​" at bounding box center [482, 469] width 532 height 15
click at [257, 258] on pre "​" at bounding box center [482, 255] width 532 height 15
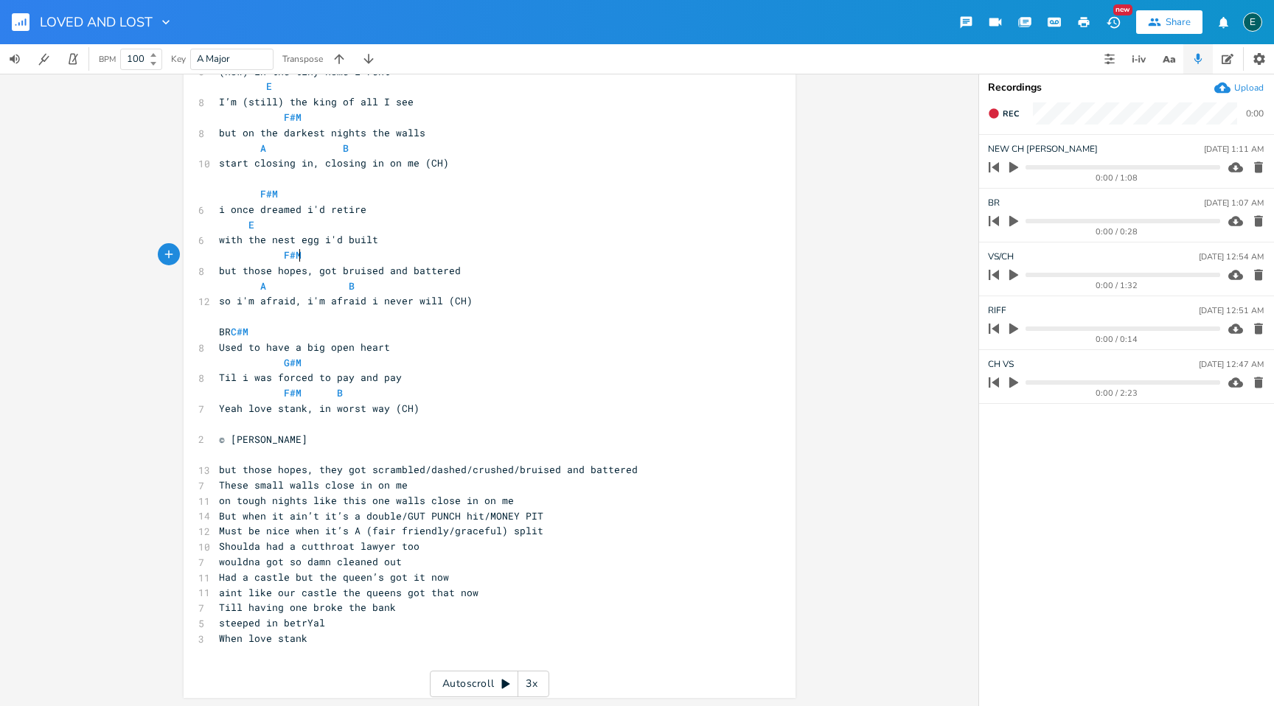
click at [336, 284] on span "A B" at bounding box center [287, 285] width 136 height 13
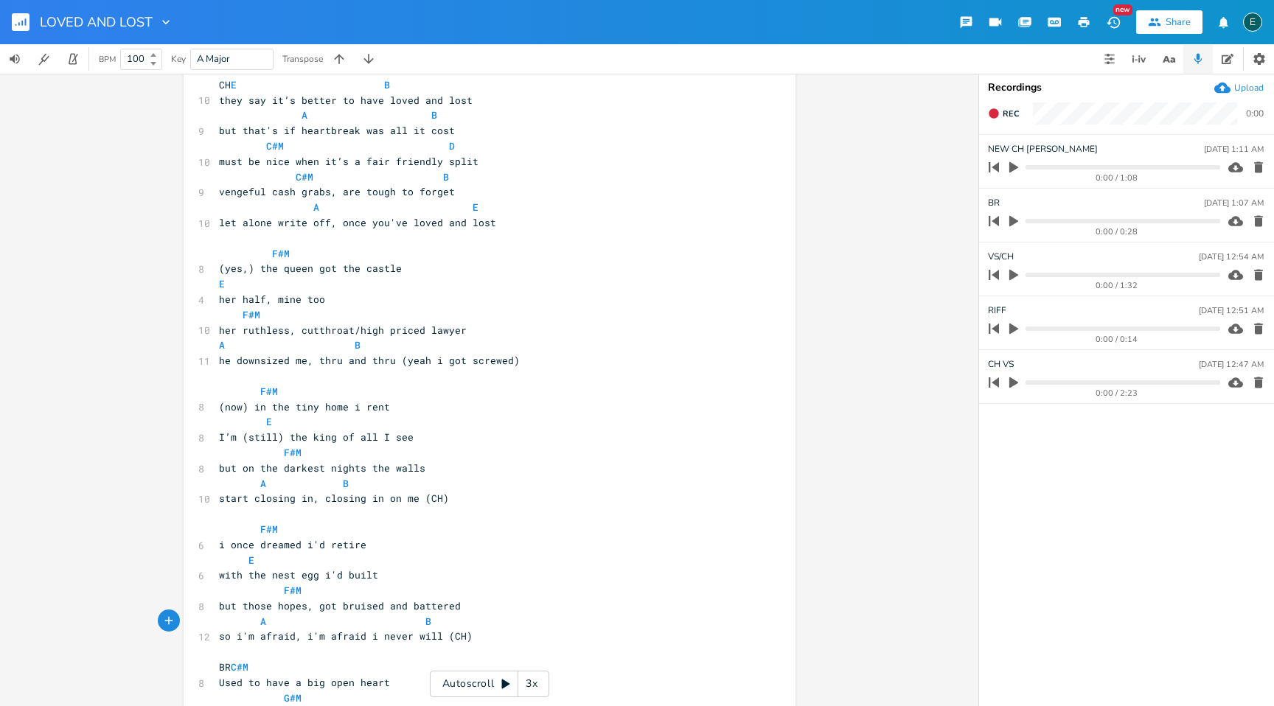
scroll to position [46, 0]
click at [1006, 168] on button "Play Clip" at bounding box center [1013, 168] width 19 height 24
click at [1013, 164] on icon "button" at bounding box center [1014, 167] width 12 height 12
click at [990, 119] on button "Rec" at bounding box center [1003, 114] width 43 height 24
click at [990, 119] on button "End" at bounding box center [1004, 114] width 44 height 24
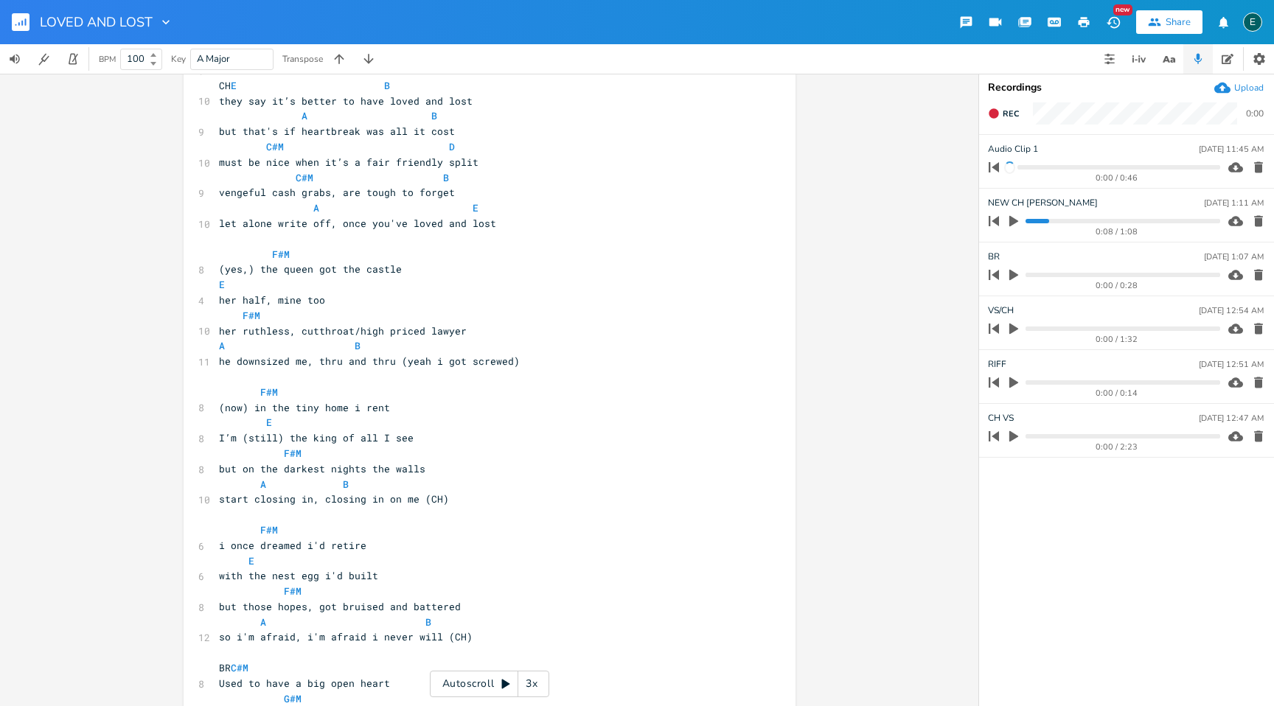
click at [1002, 141] on li "Audio Clip 1 [DATE] 11:45 AM 0:00 / 0:46" at bounding box center [1126, 162] width 295 height 54
type input "new new ch [PERSON_NAME]"
click at [1010, 272] on icon "button" at bounding box center [1013, 275] width 9 height 11
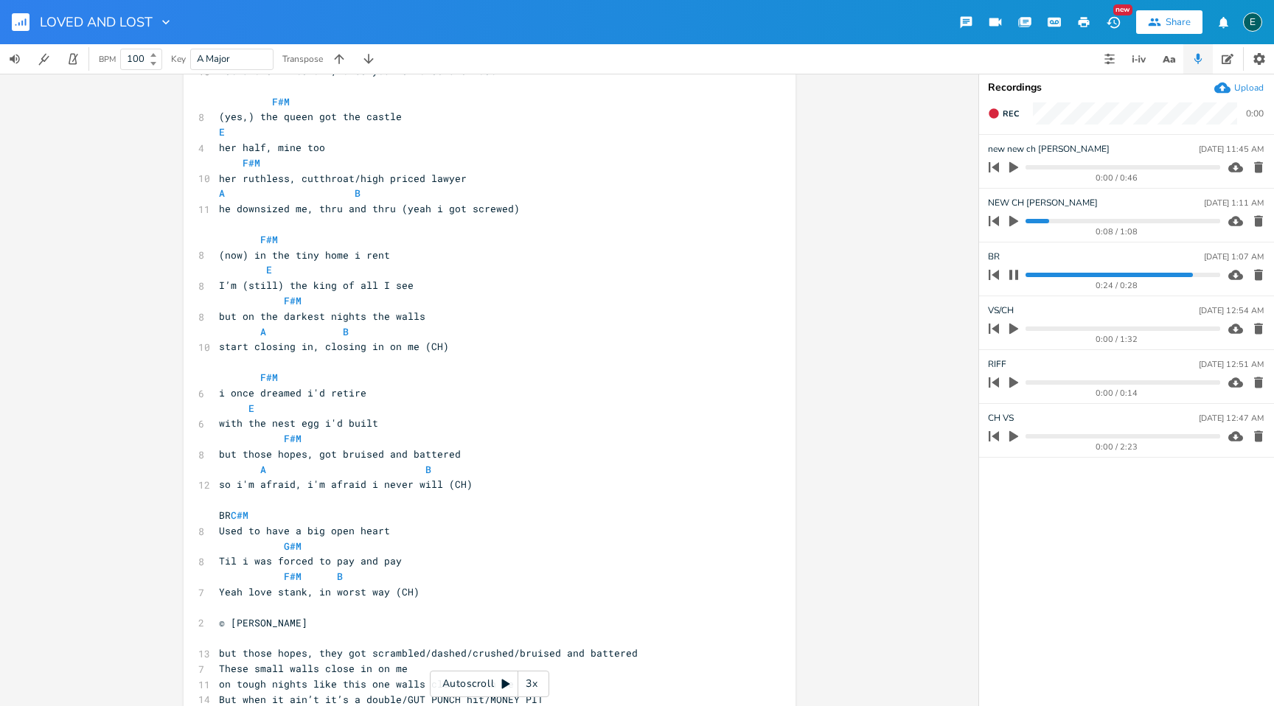
scroll to position [0, 0]
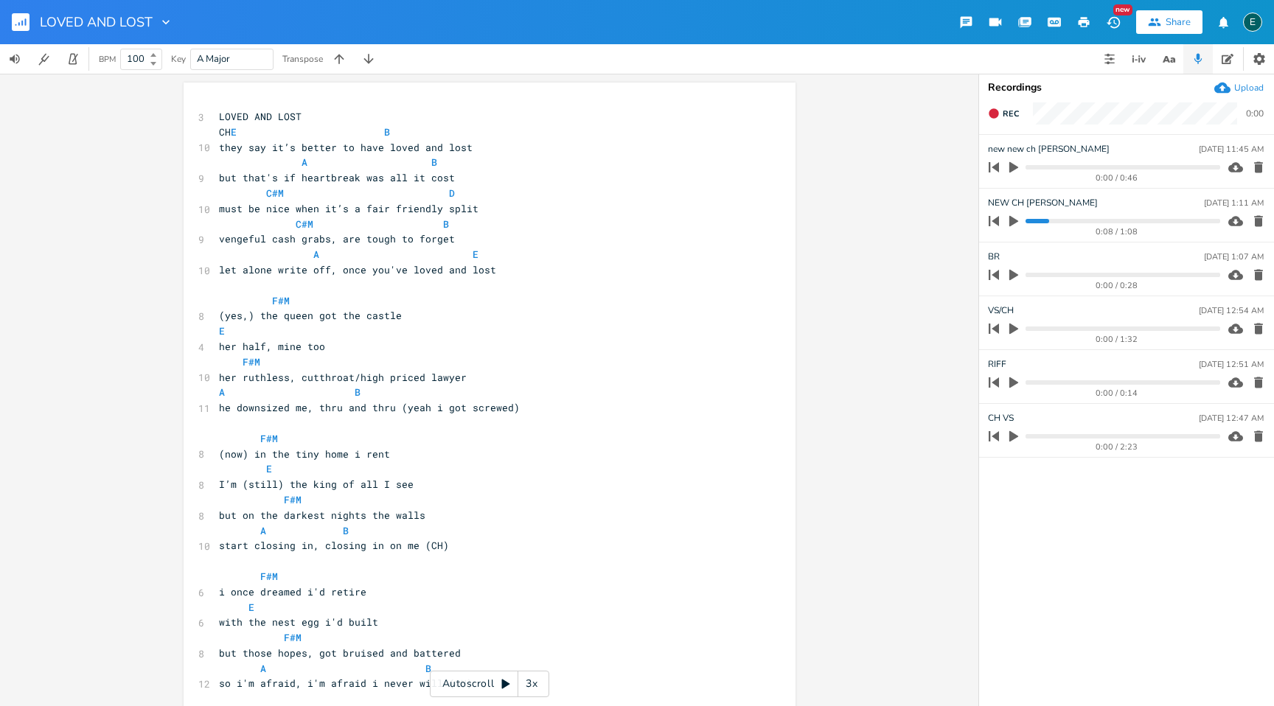
click at [306, 116] on pre "LOVED AND LOST" at bounding box center [482, 116] width 532 height 15
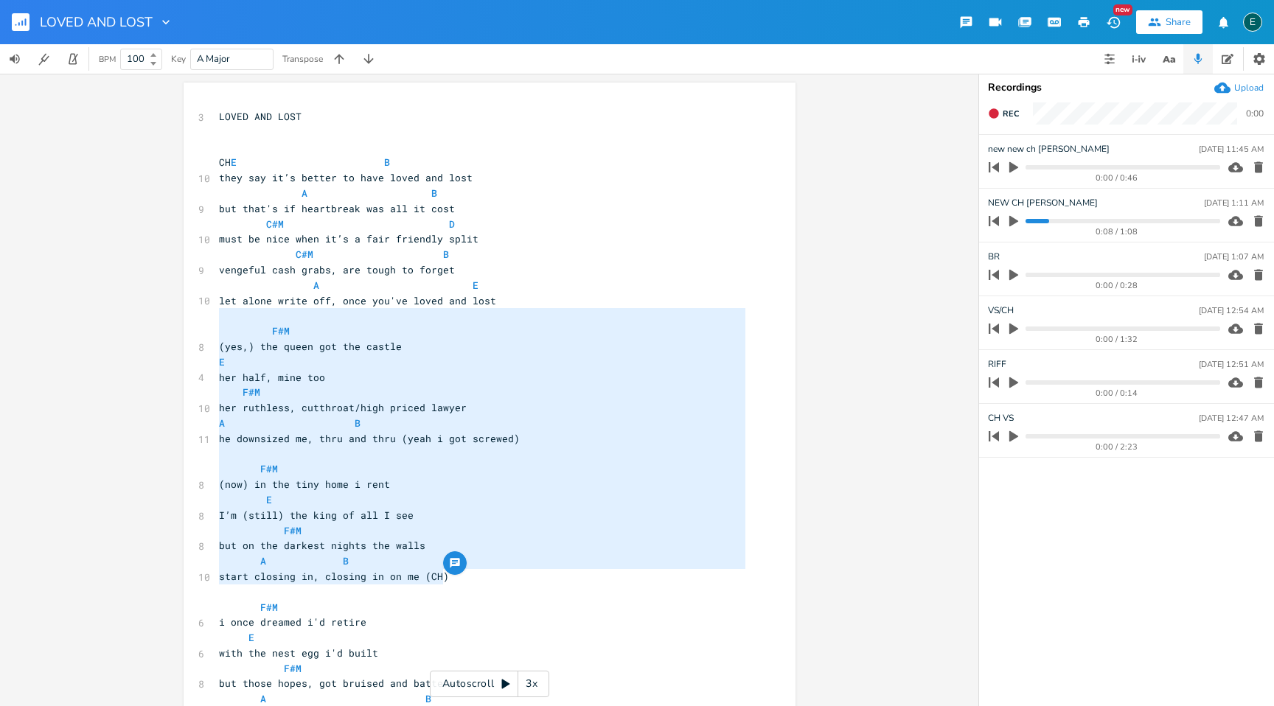
type textarea "F#M (yes,) the queen got the castle E her half, mine too F#M her ruthless, cutt…"
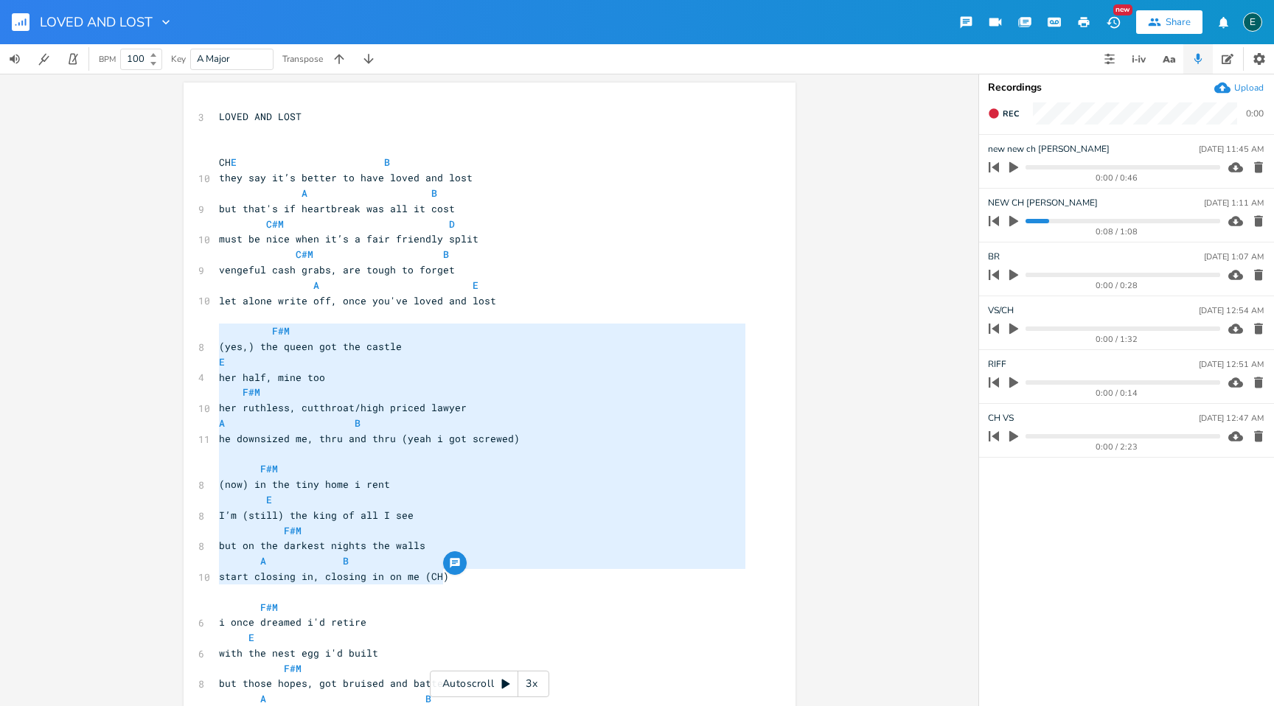
drag, startPoint x: 448, startPoint y: 583, endPoint x: 198, endPoint y: 327, distance: 358.2
click at [198, 327] on div "F#M (yes,) the queen got the castle E her half, mine too F#M her ruthless, cutt…" at bounding box center [490, 597] width 612 height 1029
click at [351, 411] on span "her ruthless, cutthroat/high priced lawyer" at bounding box center [343, 407] width 248 height 13
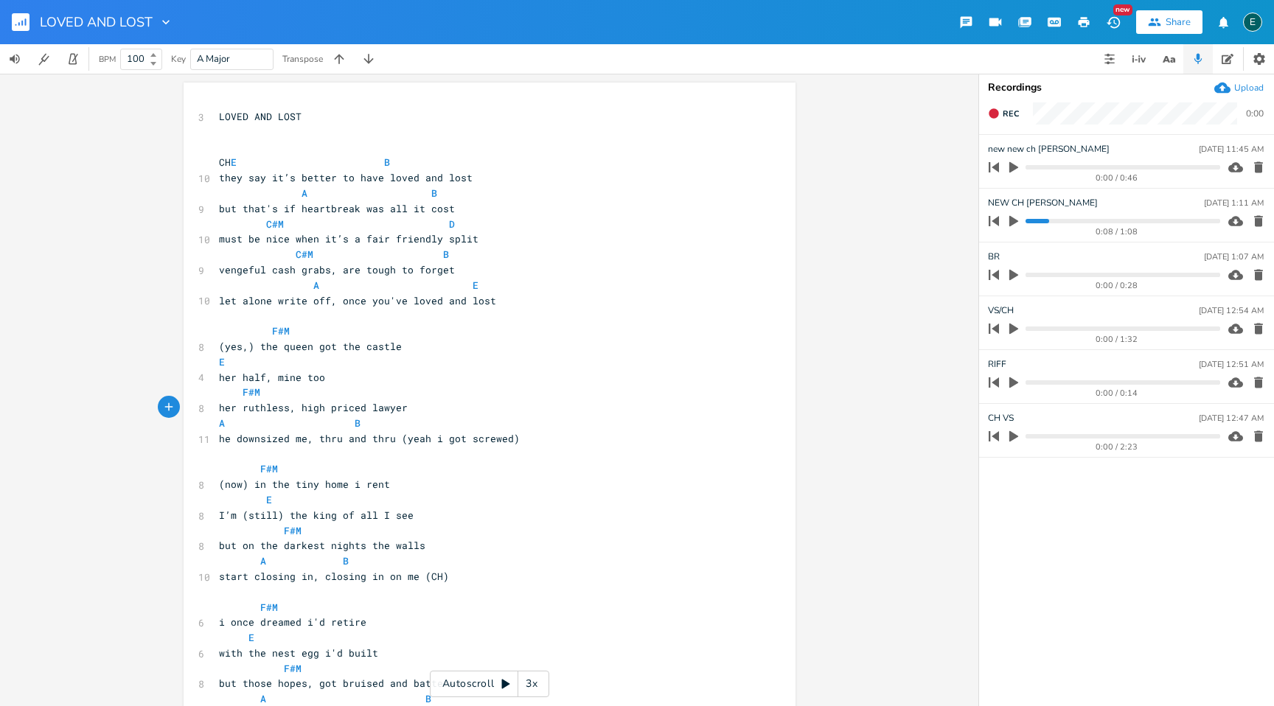
click at [232, 442] on span "he downsized me, thru and thru (yeah i got screwed)" at bounding box center [369, 438] width 301 height 13
click at [381, 443] on span "downsized me, thru and thru (yeah i got screwed)" at bounding box center [360, 438] width 283 height 13
click at [425, 445] on pre "downsized me, yeah i got screwed)" at bounding box center [482, 438] width 532 height 15
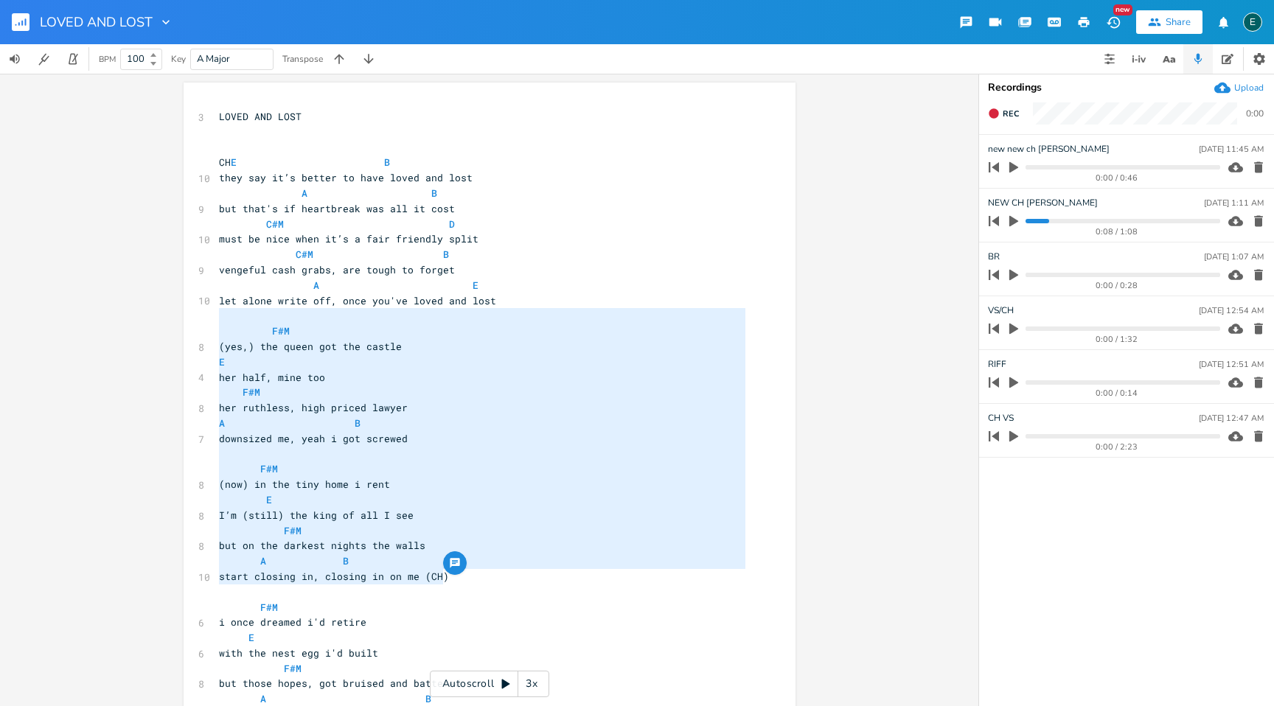
type textarea "F#M (yes,) the queen got the castle E her half, mine too F#M her ruthless, high…"
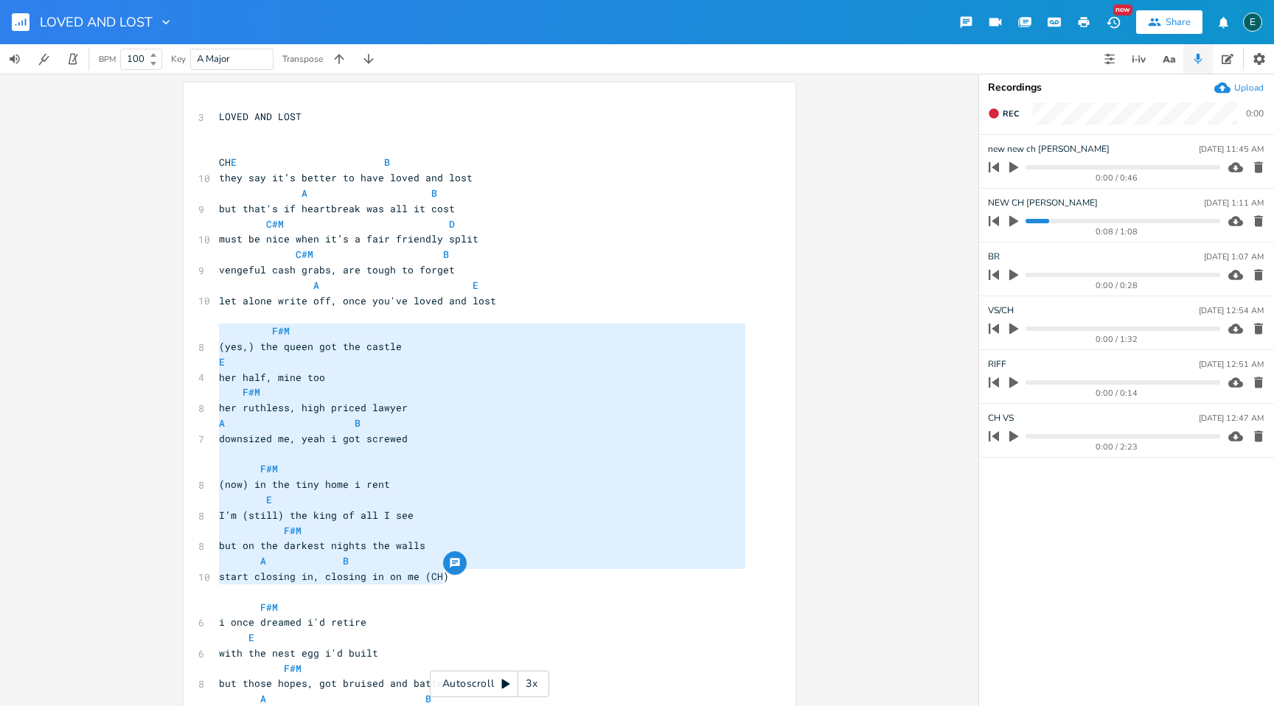
drag, startPoint x: 446, startPoint y: 584, endPoint x: 210, endPoint y: 324, distance: 350.8
click at [210, 324] on div "F#M (yes,) the queen got the castle E her half, mine too F#M her ruthless, high…" at bounding box center [490, 597] width 612 height 1029
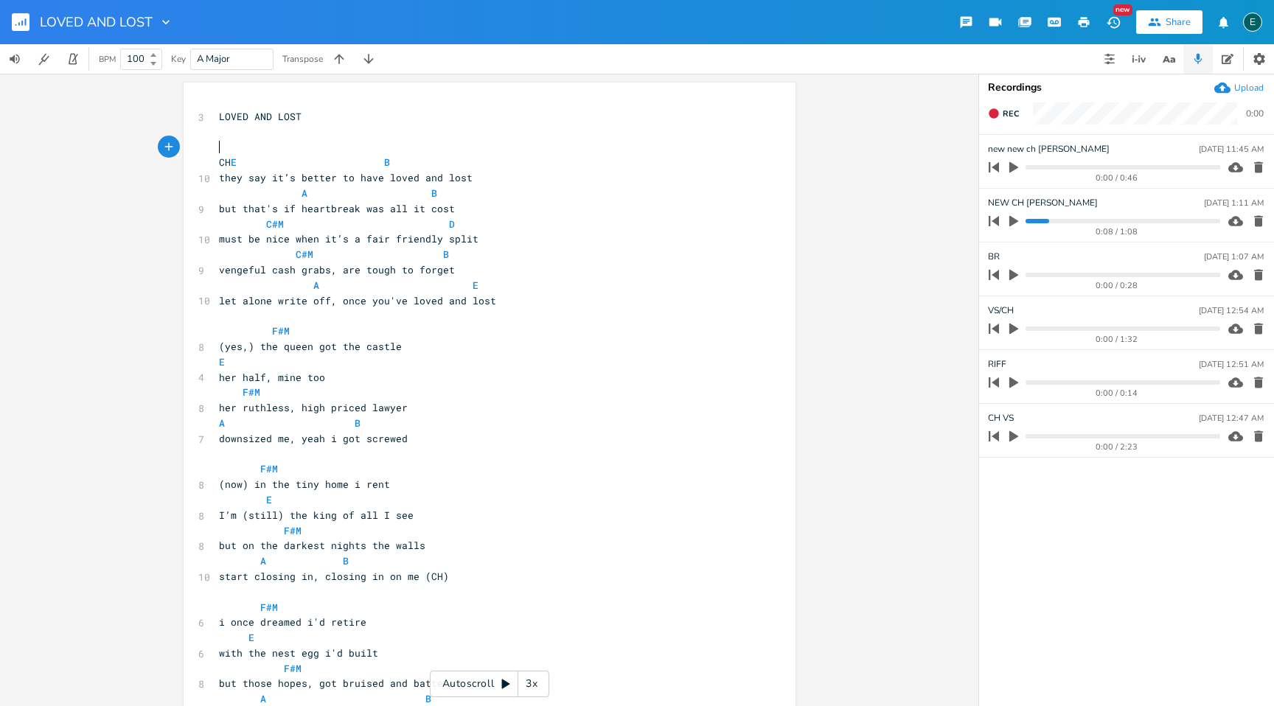
click at [236, 147] on pre "​" at bounding box center [482, 147] width 532 height 15
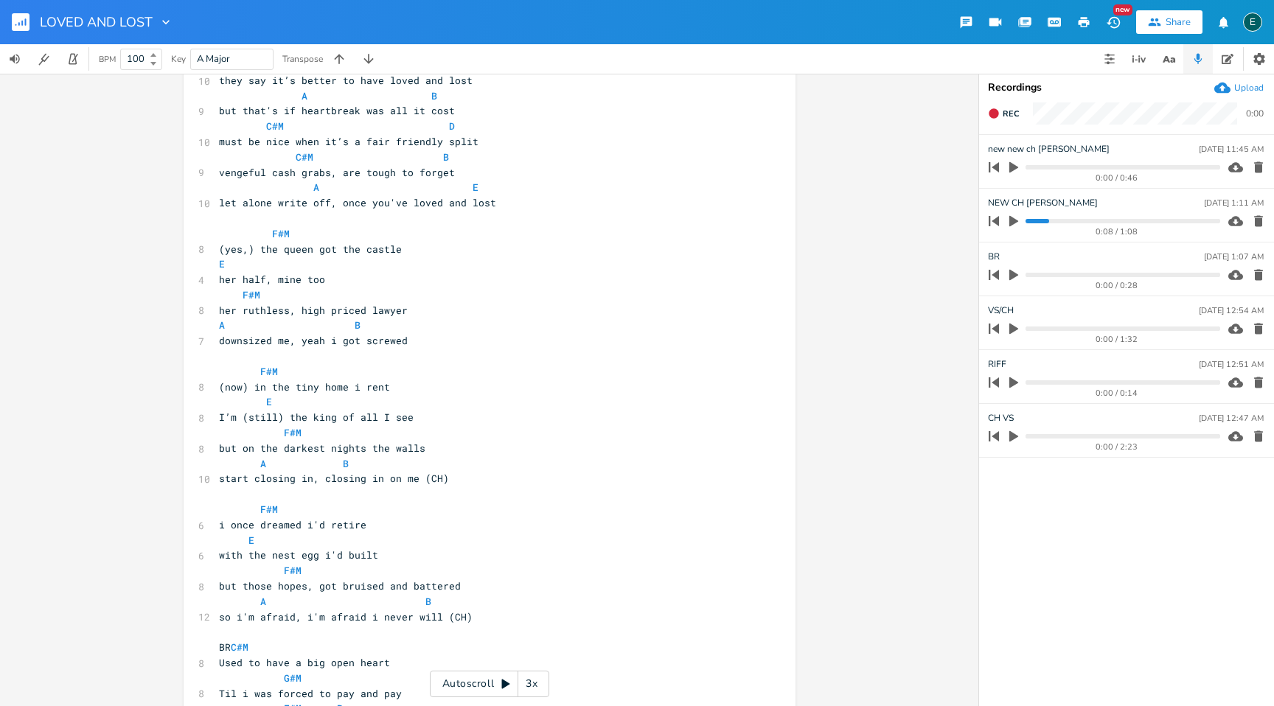
scroll to position [358, 0]
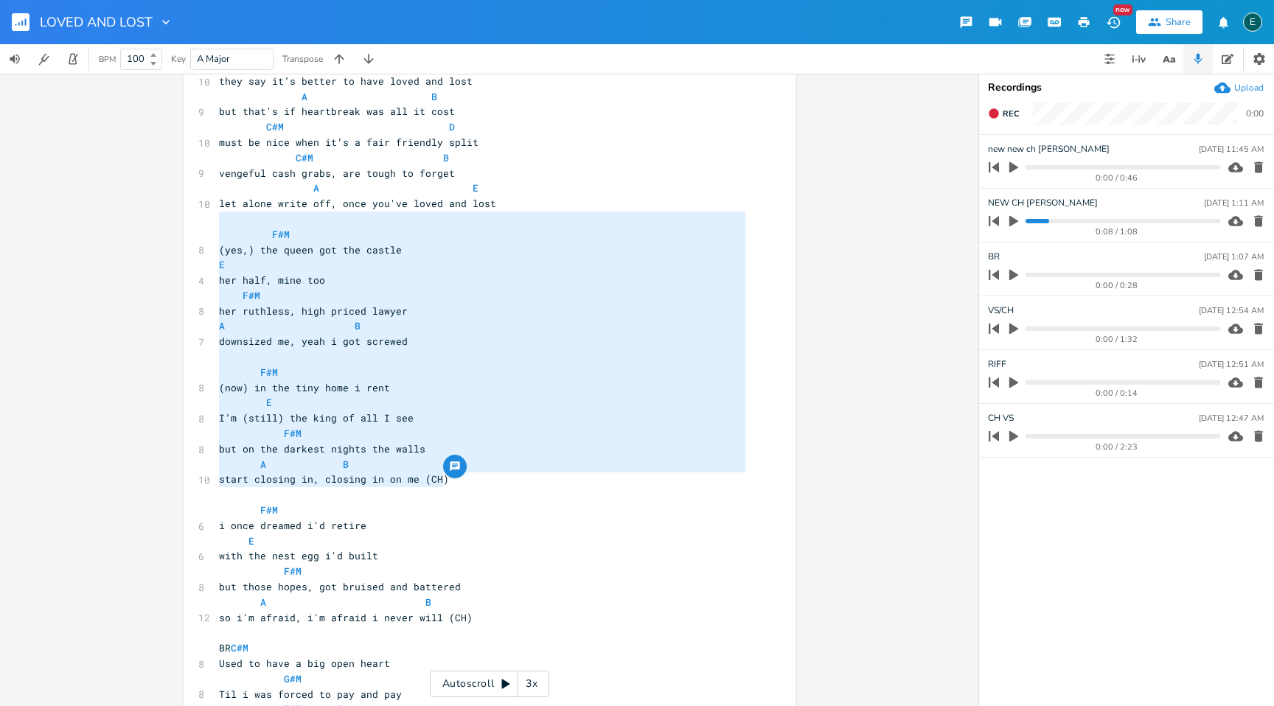
type textarea "F#M (yes,) the queen got the castle E her half, mine too F#M her ruthless, high…"
drag, startPoint x: 445, startPoint y: 483, endPoint x: 161, endPoint y: 227, distance: 382.2
click at [161, 227] on div "F#M (yes,) the queen got the castle E her half, mine too F#M her ruthless, high…" at bounding box center [489, 390] width 978 height 633
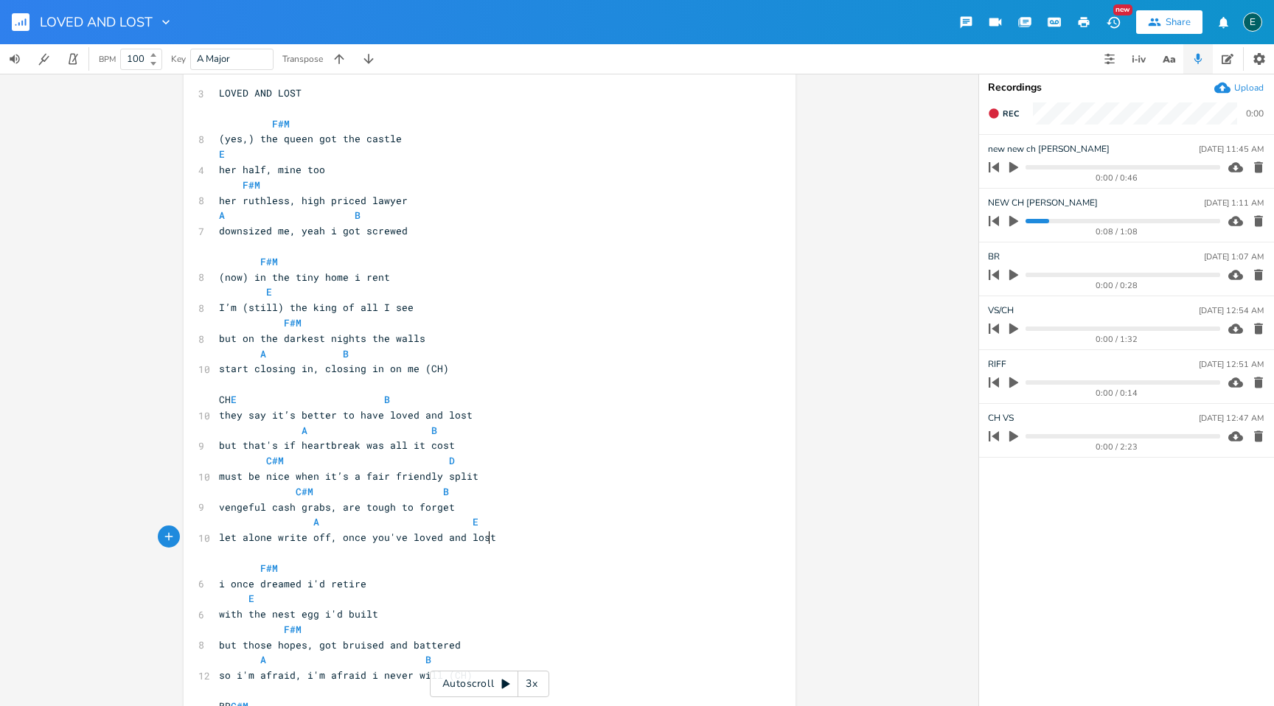
scroll to position [27, 0]
drag, startPoint x: 250, startPoint y: 138, endPoint x: 206, endPoint y: 138, distance: 43.5
click at [206, 138] on div "(yes,) x 3 LOVED AND LOST ​ F#M 8 (yes,) the queen got the castle E 4 her half,…" at bounding box center [490, 562] width 612 height 1013
type textarea "yeah"
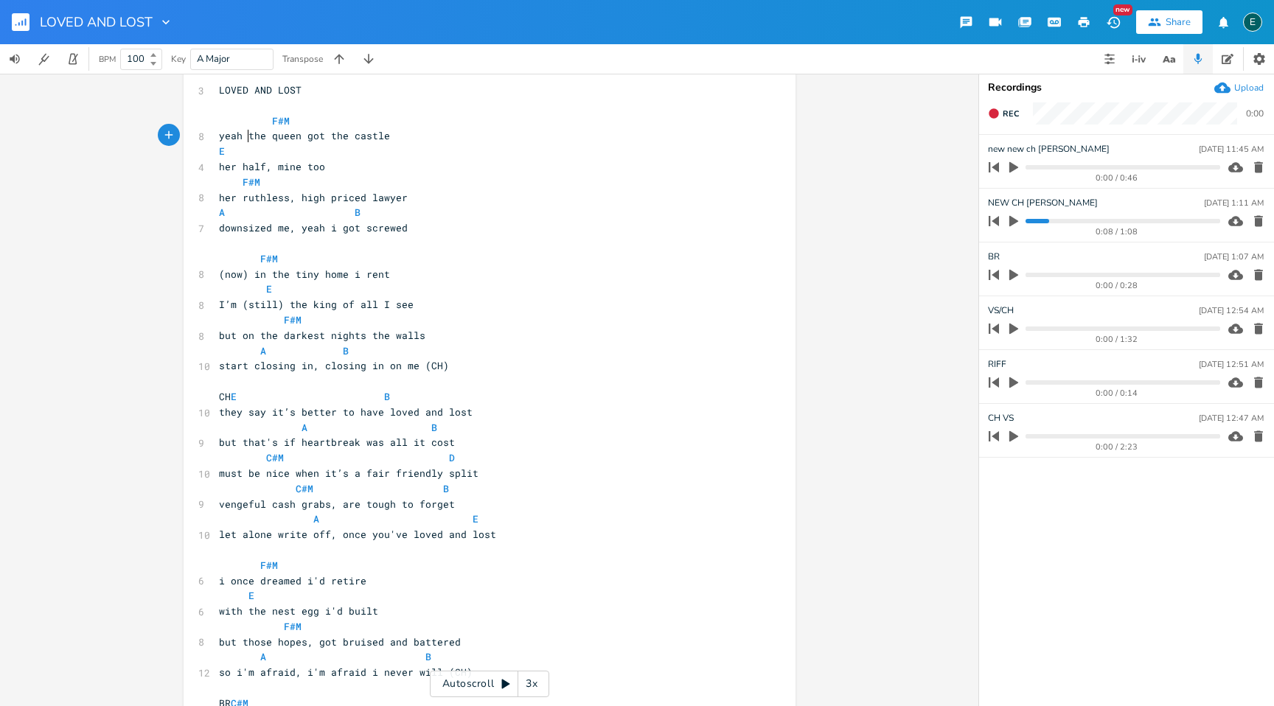
click at [246, 139] on span "yeah the queen got the castle" at bounding box center [304, 135] width 171 height 13
click at [219, 276] on span "(now) in the tiny home i rent" at bounding box center [304, 274] width 171 height 13
click at [238, 277] on span "now) in the tiny home i rent" at bounding box center [301, 274] width 165 height 13
click at [243, 305] on span "I’m (still) the king of all I see" at bounding box center [316, 304] width 195 height 13
click at [268, 306] on span "I’m still) the king of all I see" at bounding box center [313, 304] width 189 height 13
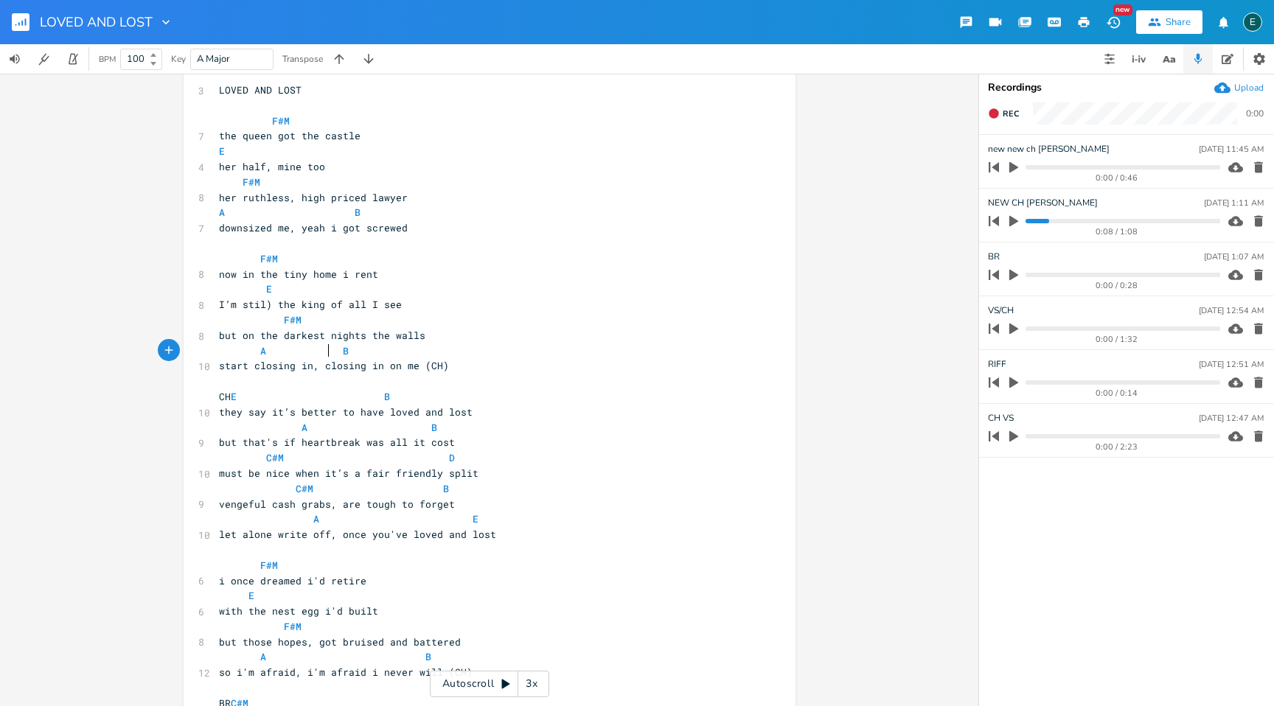
click at [324, 347] on span "A B" at bounding box center [284, 350] width 130 height 13
click at [219, 211] on span "A" at bounding box center [222, 213] width 6 height 14
click at [367, 216] on span "A B" at bounding box center [304, 212] width 171 height 13
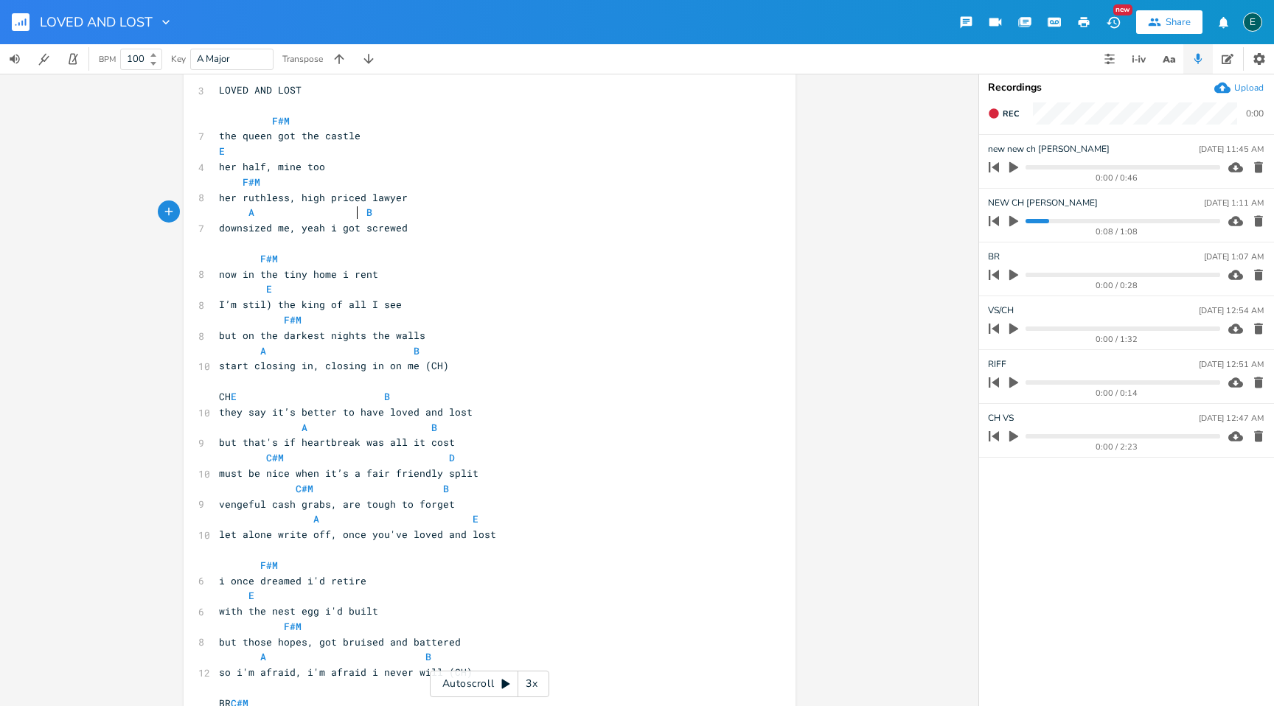
scroll to position [0, 7]
click at [241, 263] on span "F#M" at bounding box center [248, 258] width 59 height 13
click at [265, 307] on span "I’m stil) the king of all I see" at bounding box center [310, 304] width 183 height 13
click at [254, 295] on span "E" at bounding box center [245, 288] width 53 height 13
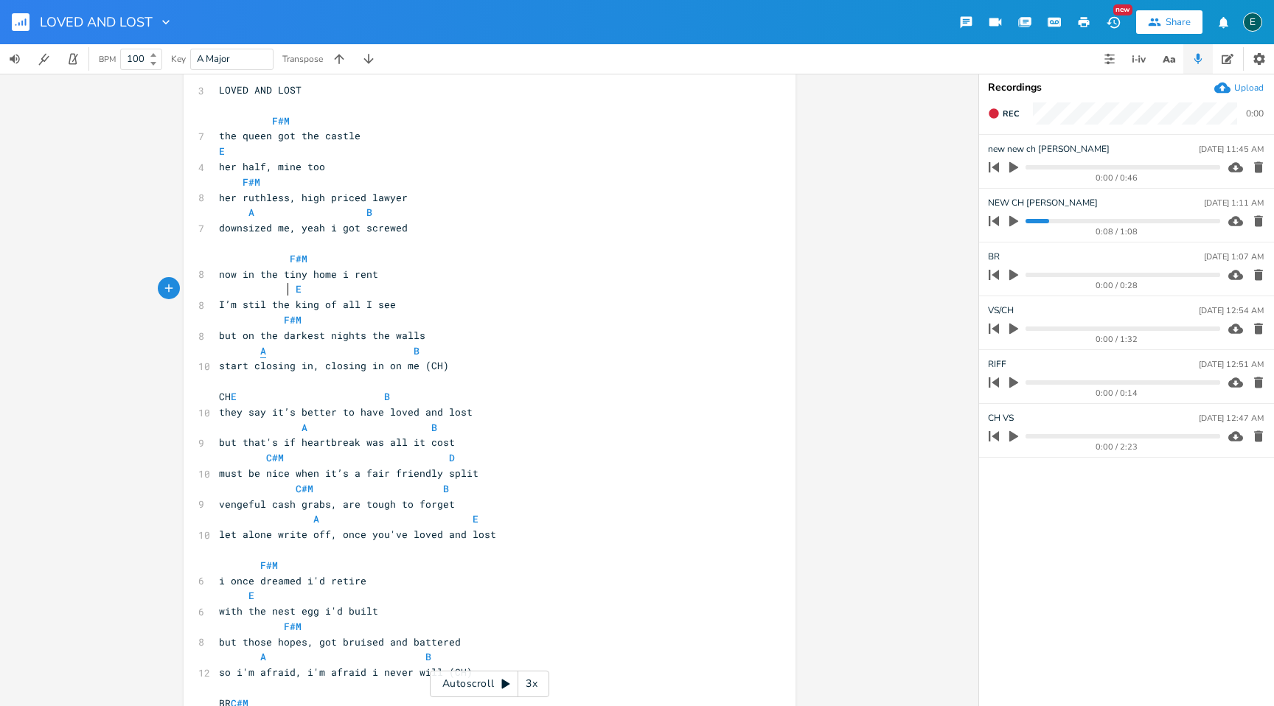
click at [260, 347] on span "A" at bounding box center [263, 351] width 6 height 14
click at [440, 349] on span "A B" at bounding box center [343, 350] width 248 height 13
click at [232, 599] on span "E" at bounding box center [236, 595] width 35 height 13
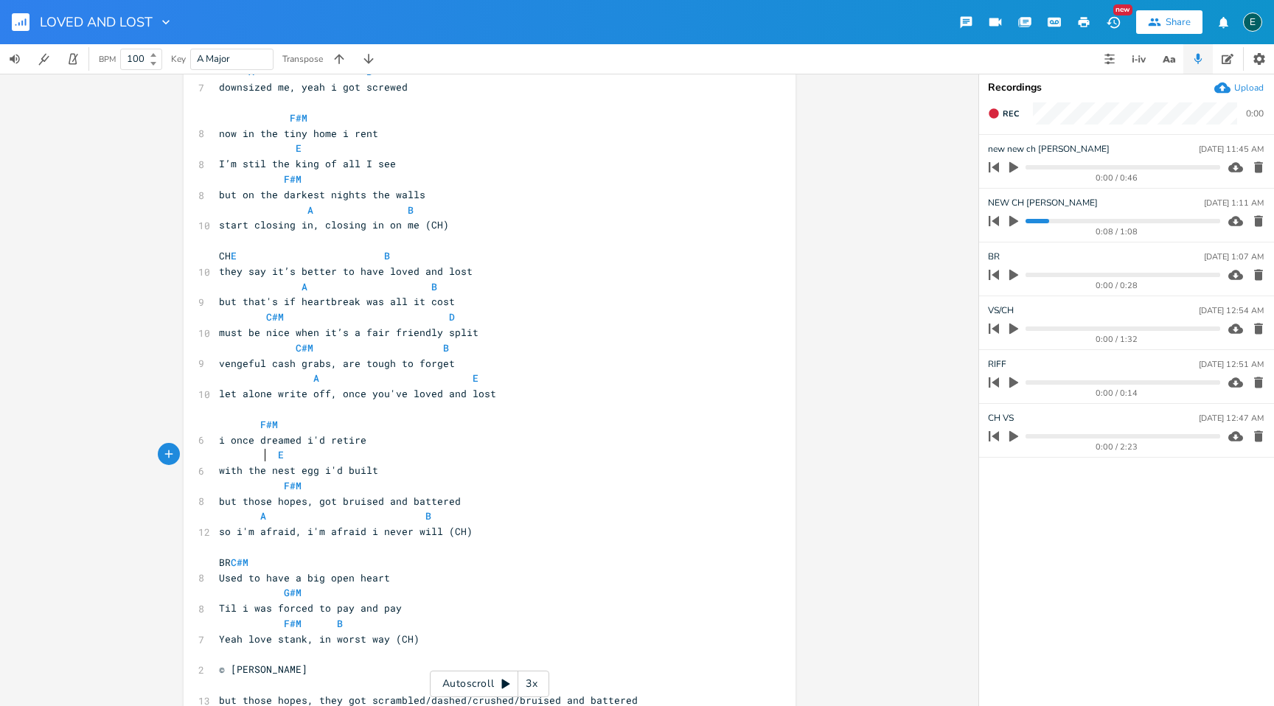
scroll to position [168, 0]
click at [248, 562] on span "BR C#M" at bounding box center [233, 561] width 29 height 13
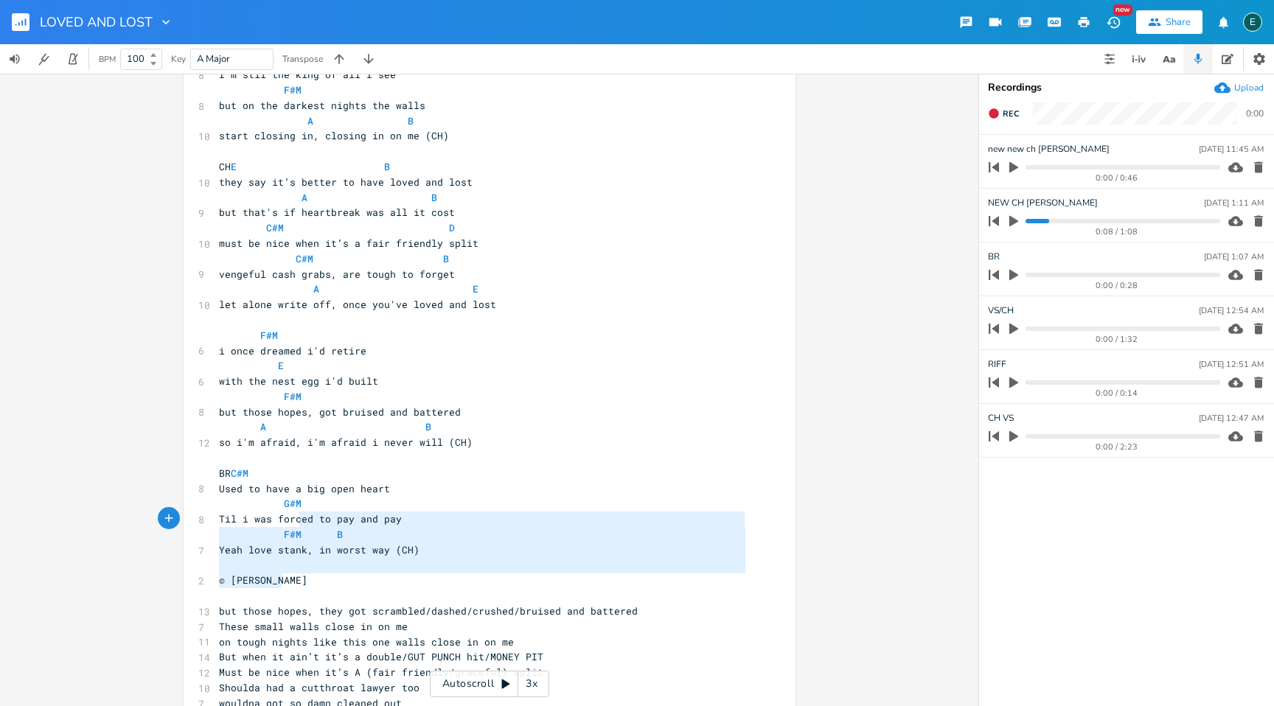
scroll to position [32, 0]
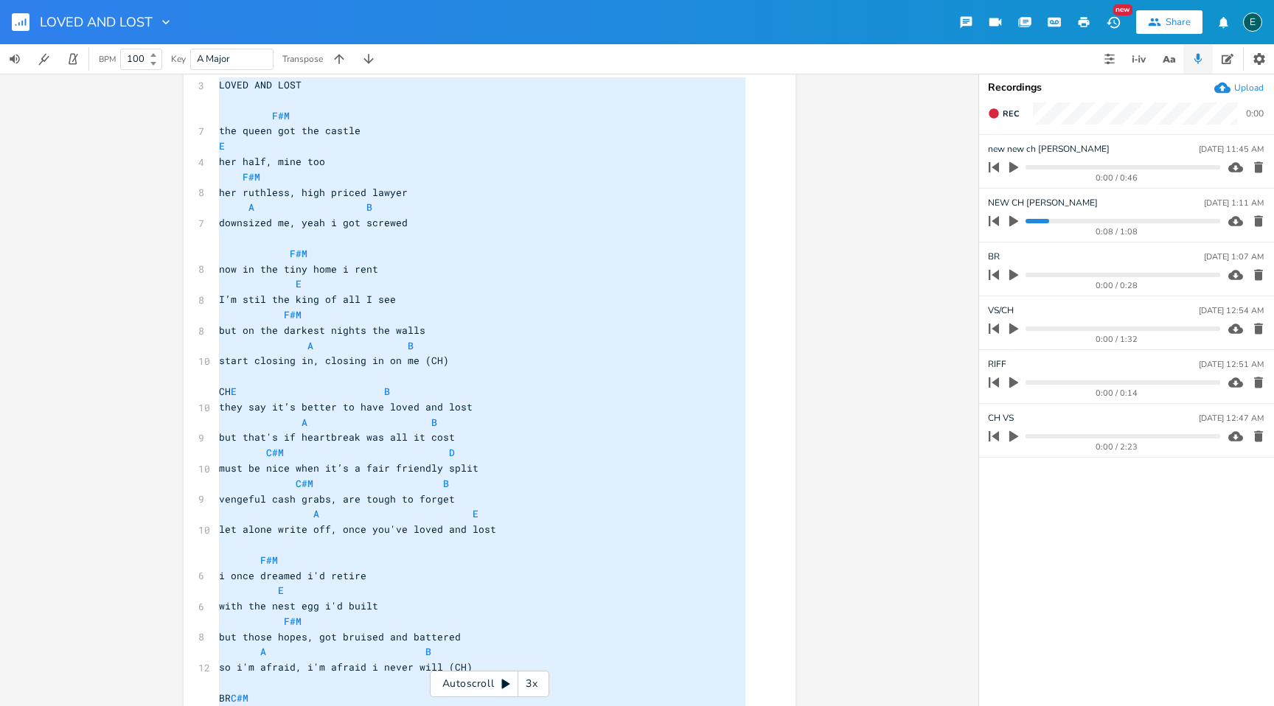
drag, startPoint x: 302, startPoint y: 587, endPoint x: 179, endPoint y: -100, distance: 697.3
click at [179, 0] on html "LOVED AND LOST New Share E BPM 100 Key A Major Transpose x 3 LOVED AND LOST ​ F…" at bounding box center [637, 353] width 1274 height 706
type textarea "LOREM IPS DOLO S#A con adipi eli sed doeius T inc utla, etdo mag A#E adm veniam…"
click at [807, 315] on div "x 3 LOVED AND LOST ​ F#M 7 the queen got the castle E 4 her half, mine too F#M …" at bounding box center [489, 390] width 978 height 633
click at [776, 309] on div "x 3 LOVED AND LOST ​ F#M 7 the queen got the castle E 4 her half, mine too F#M …" at bounding box center [500, 560] width 569 height 972
